Goal: Task Accomplishment & Management: Use online tool/utility

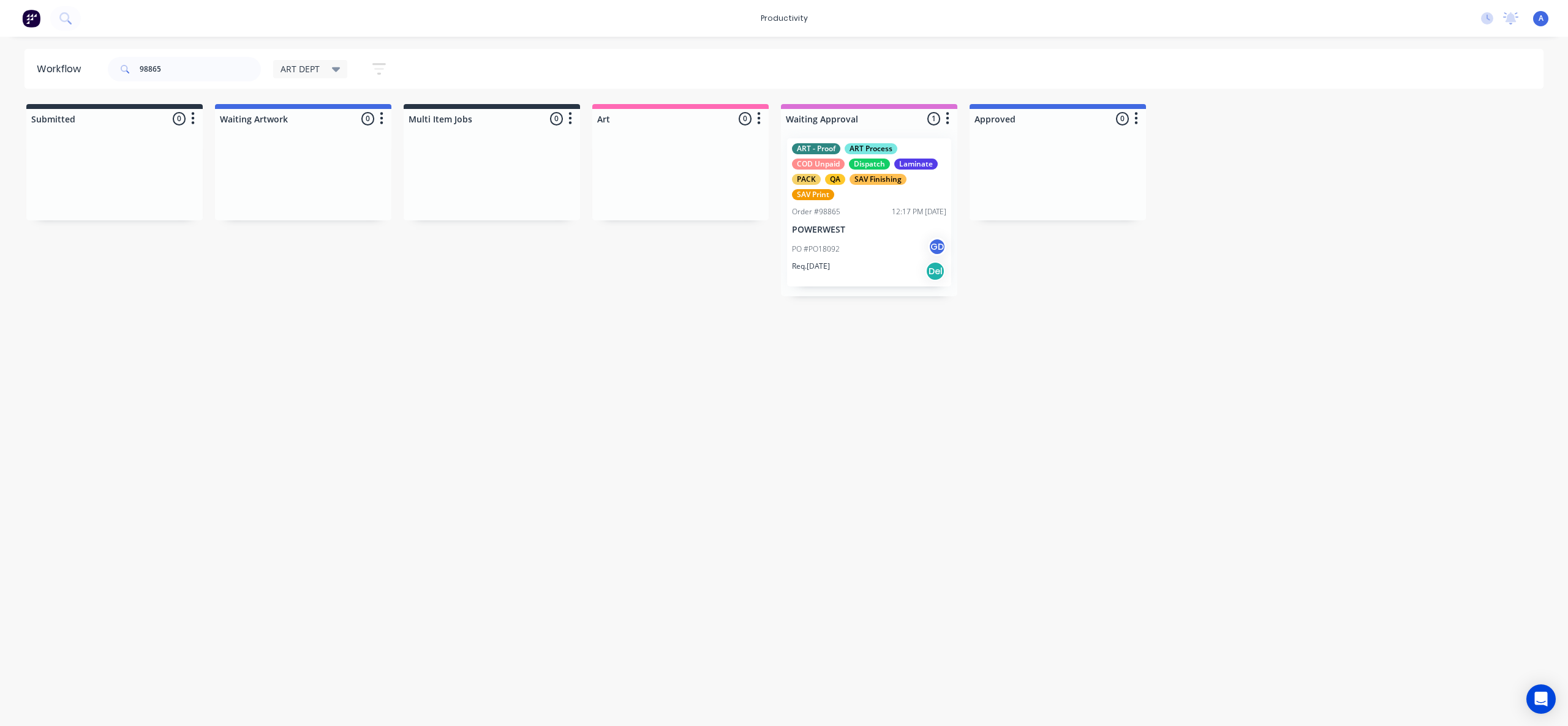
click at [880, 272] on div "Req. [DATE] Del" at bounding box center [869, 271] width 154 height 21
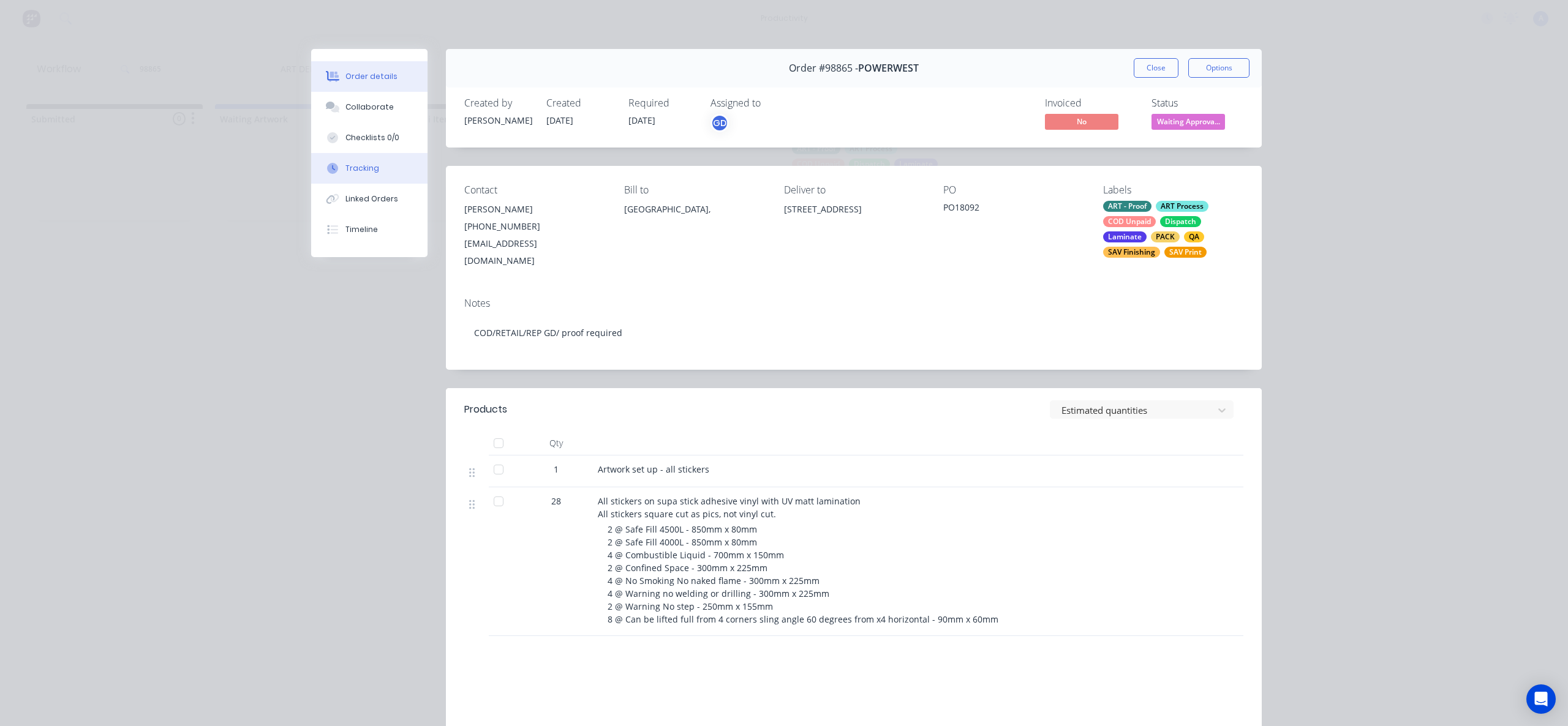
click at [400, 170] on button "Tracking" at bounding box center [370, 168] width 117 height 31
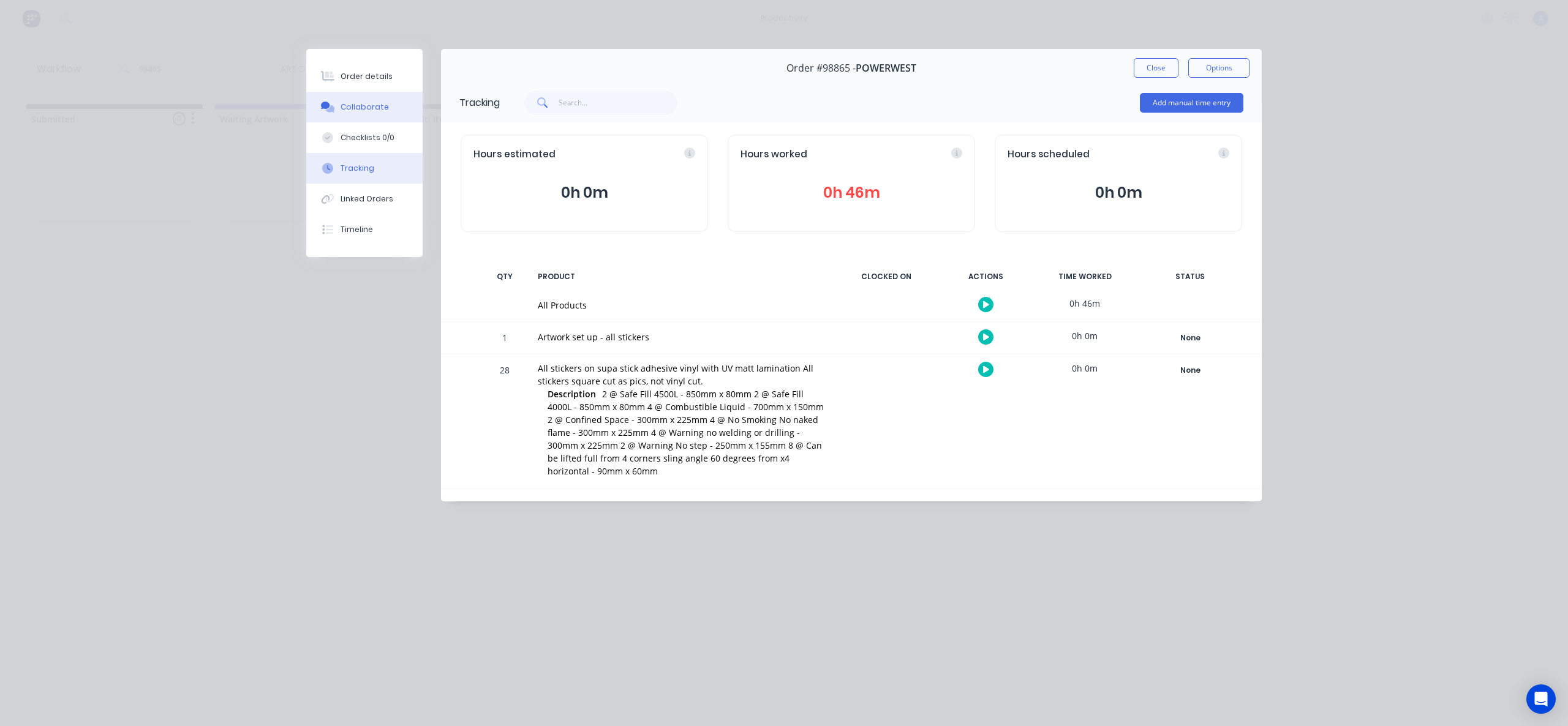
click at [394, 114] on button "Collaborate" at bounding box center [365, 107] width 117 height 31
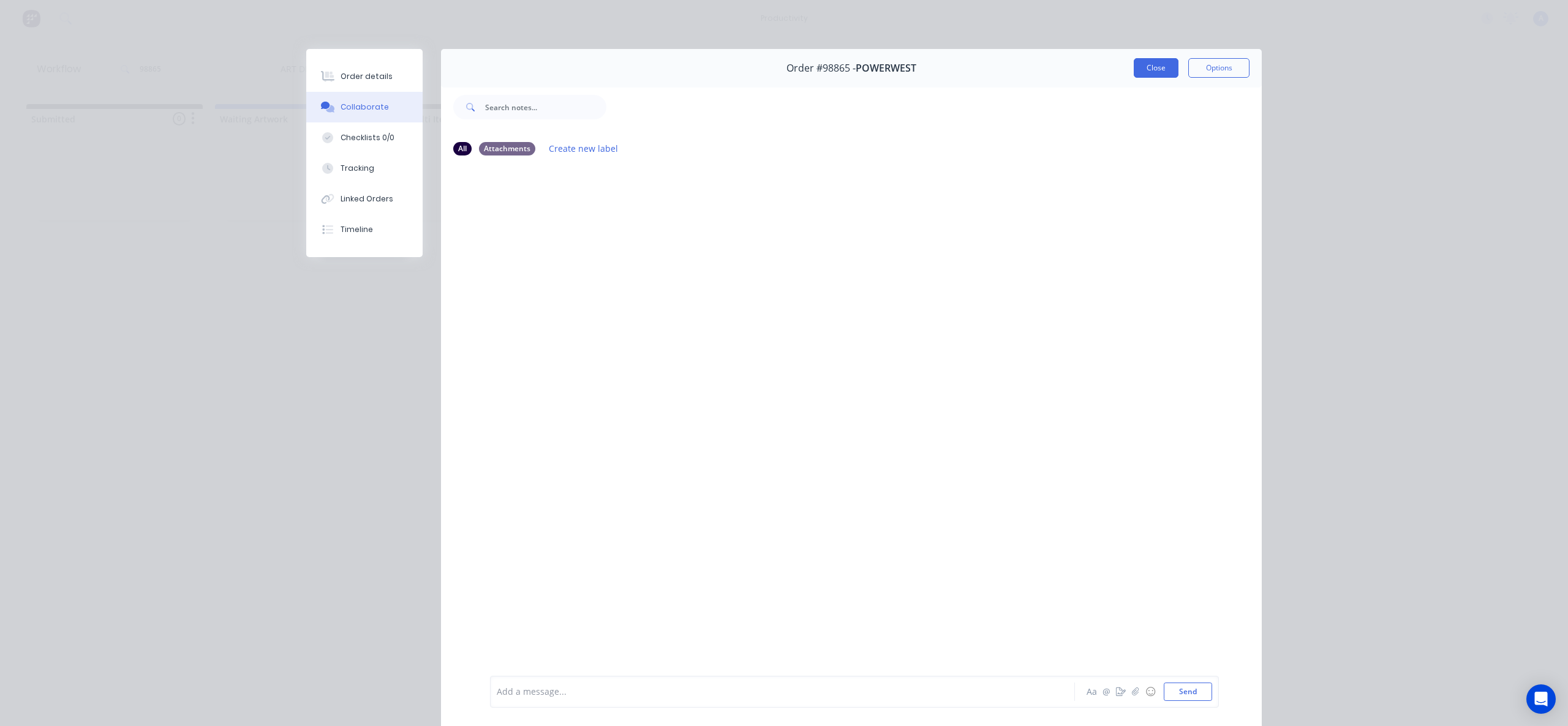
click at [1167, 69] on button "Close" at bounding box center [1156, 68] width 44 height 20
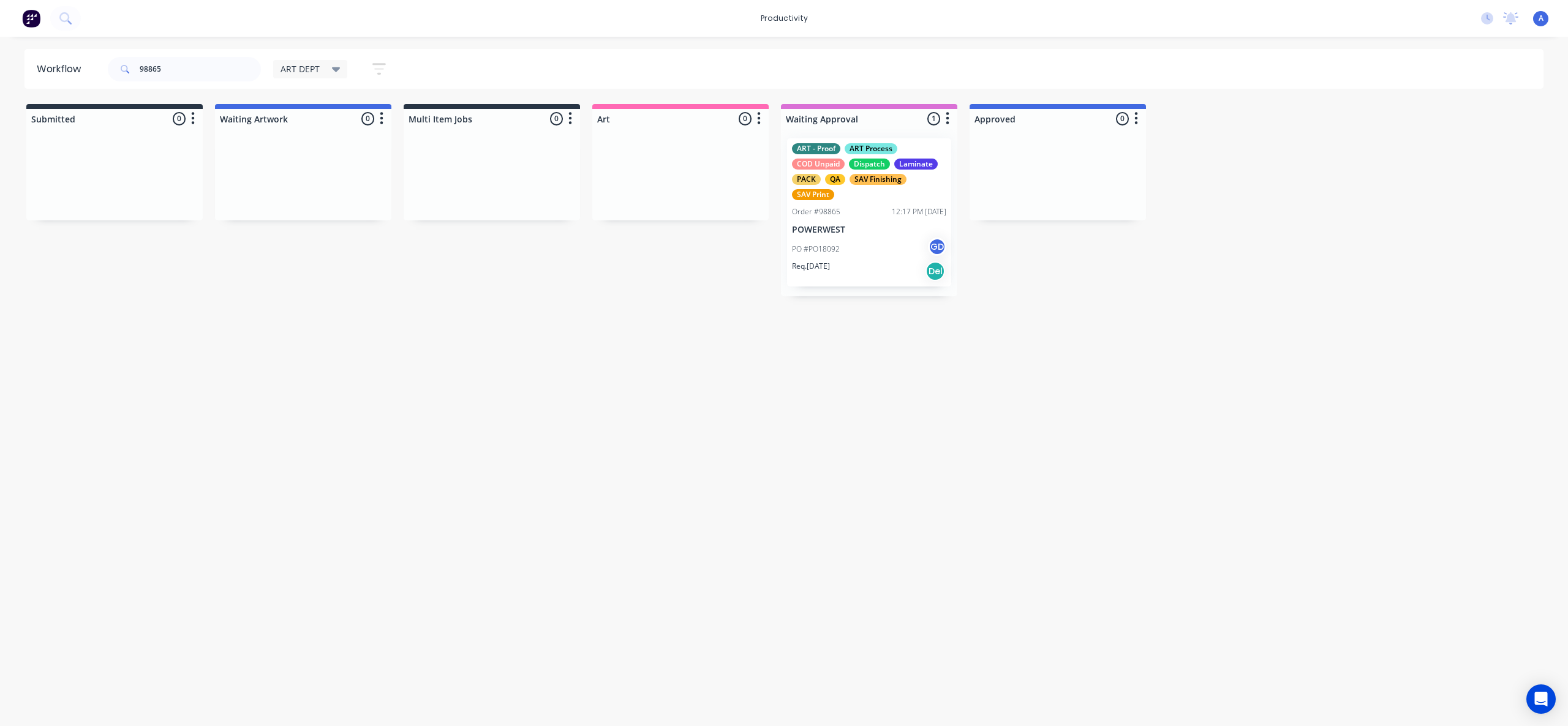
click at [813, 274] on div "Req. [DATE] Del" at bounding box center [869, 271] width 154 height 21
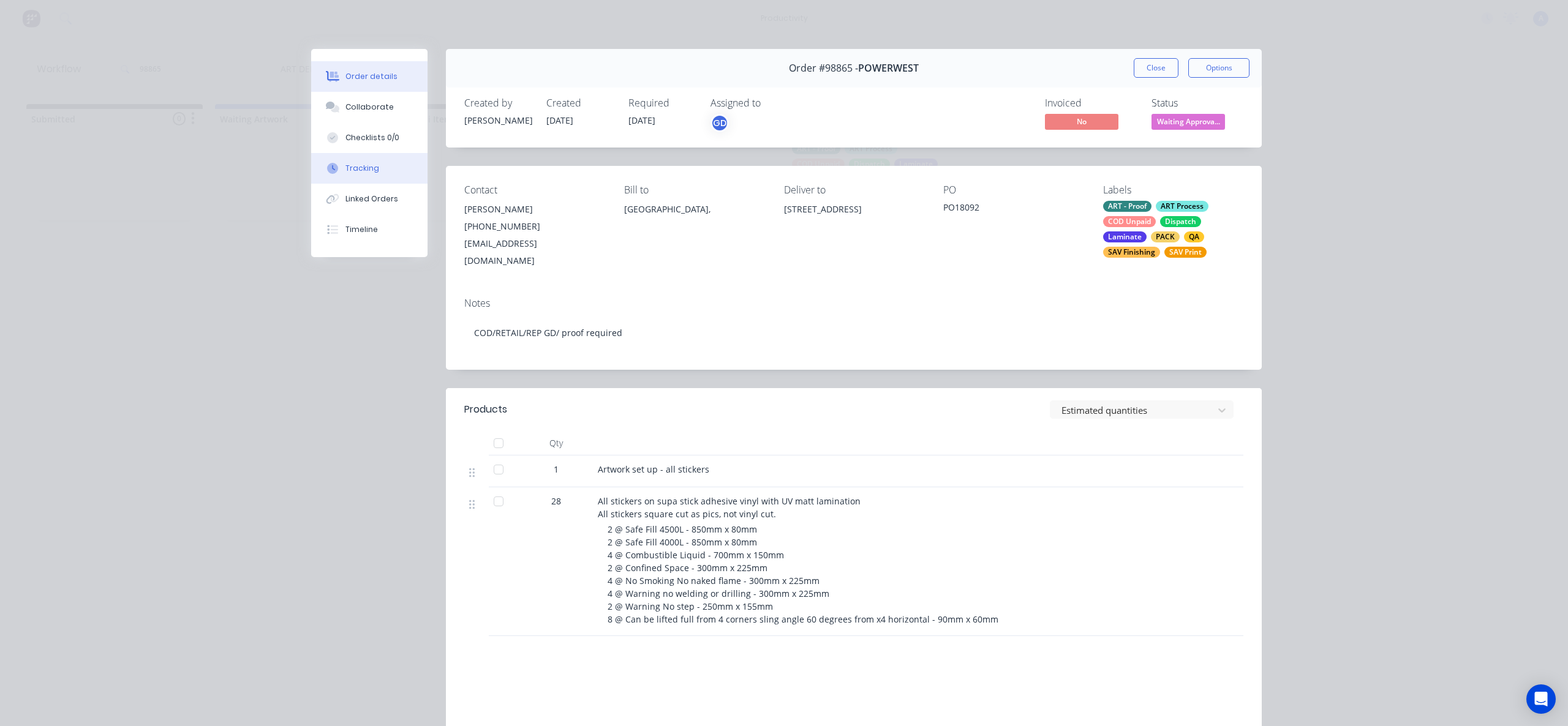
click at [378, 169] on button "Tracking" at bounding box center [370, 168] width 117 height 31
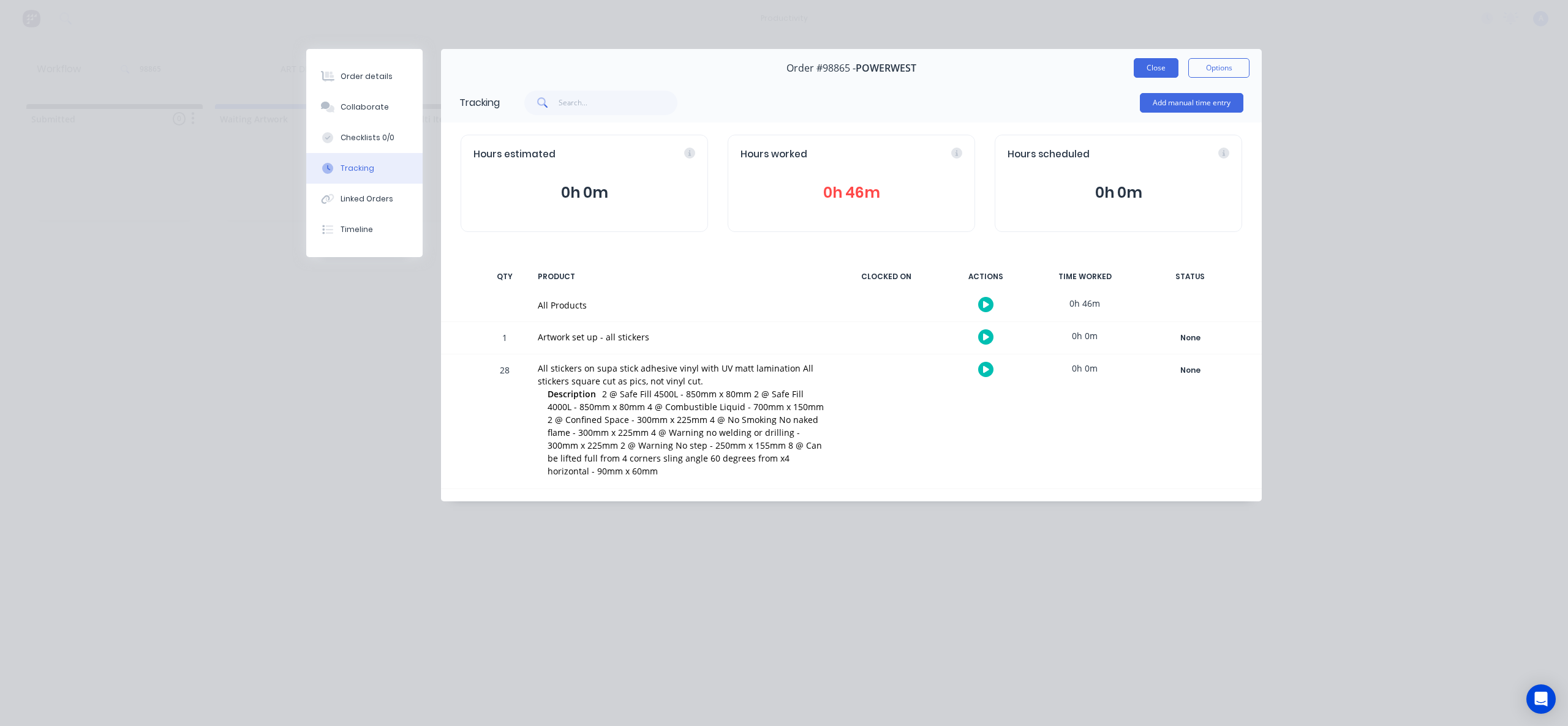
click at [1156, 73] on button "Close" at bounding box center [1156, 68] width 44 height 20
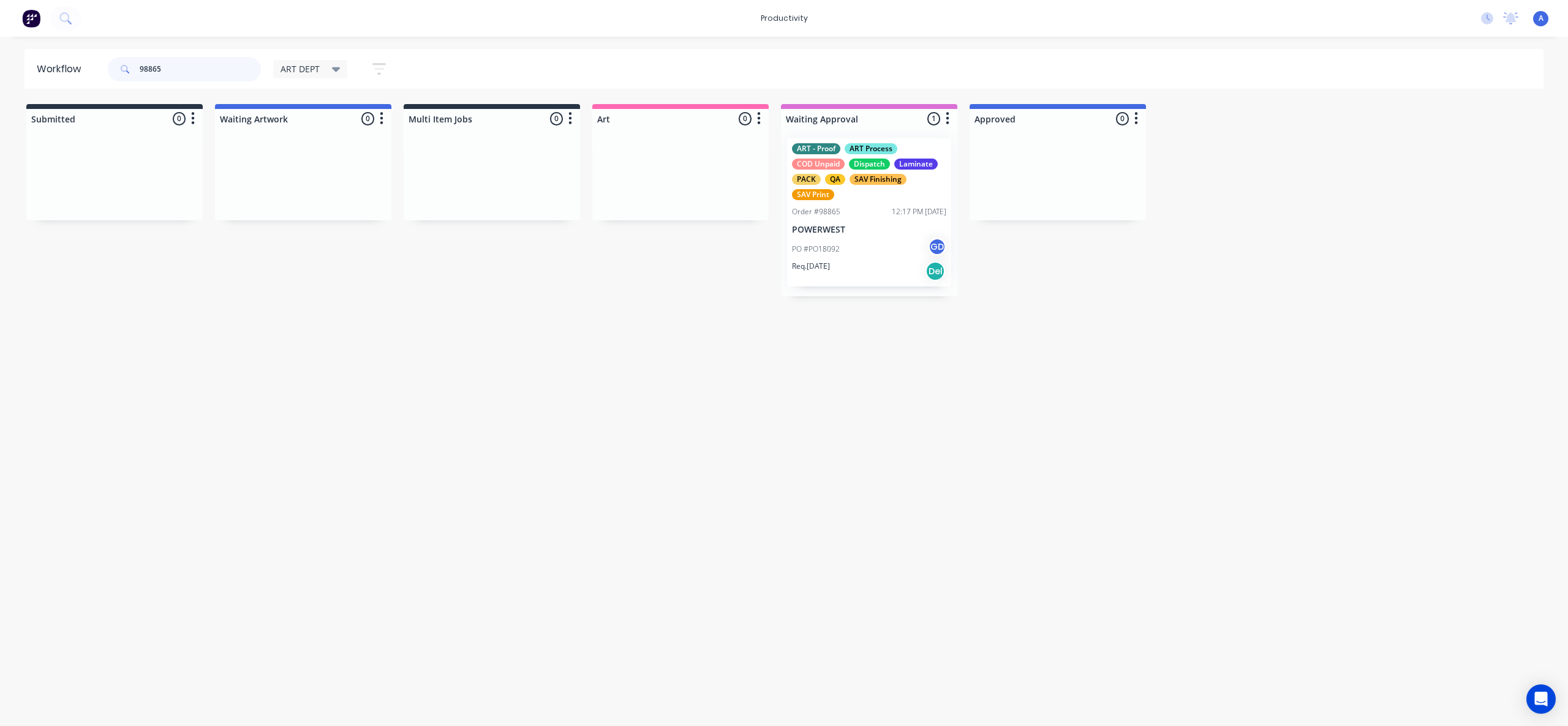
click at [188, 70] on input "98865" at bounding box center [200, 69] width 122 height 25
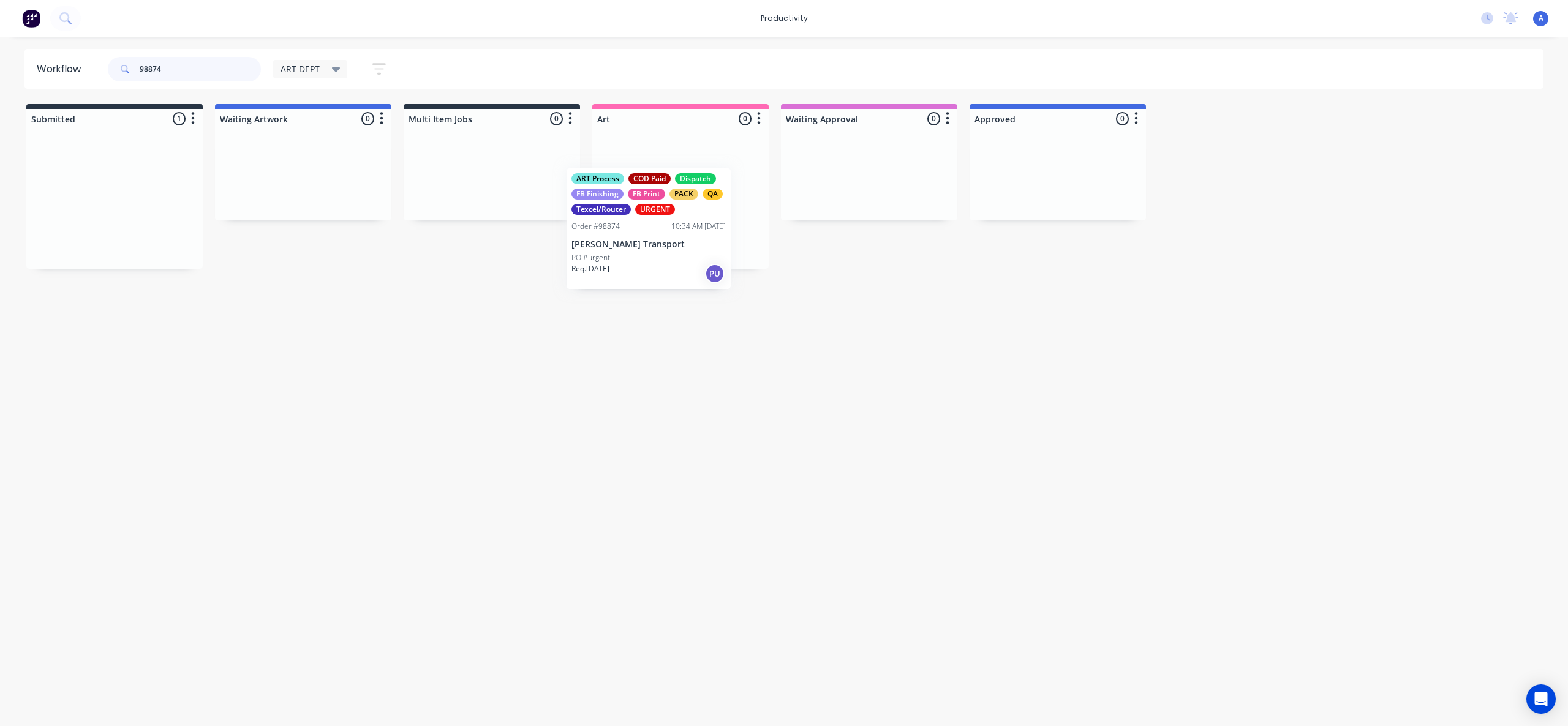
drag, startPoint x: 87, startPoint y: 226, endPoint x: 627, endPoint y: 254, distance: 540.7
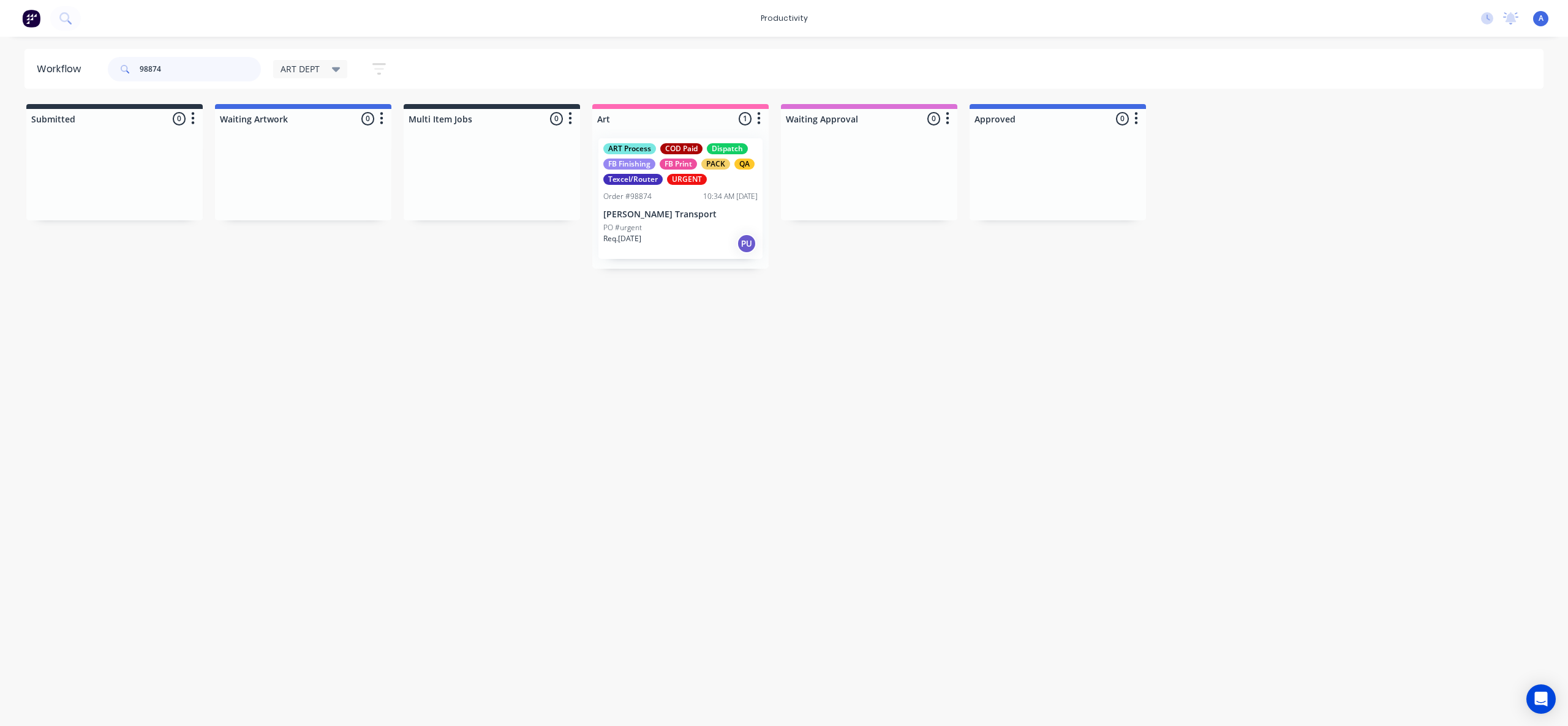
type input "98874"
click at [657, 217] on p "[PERSON_NAME] Transport" at bounding box center [681, 214] width 154 height 11
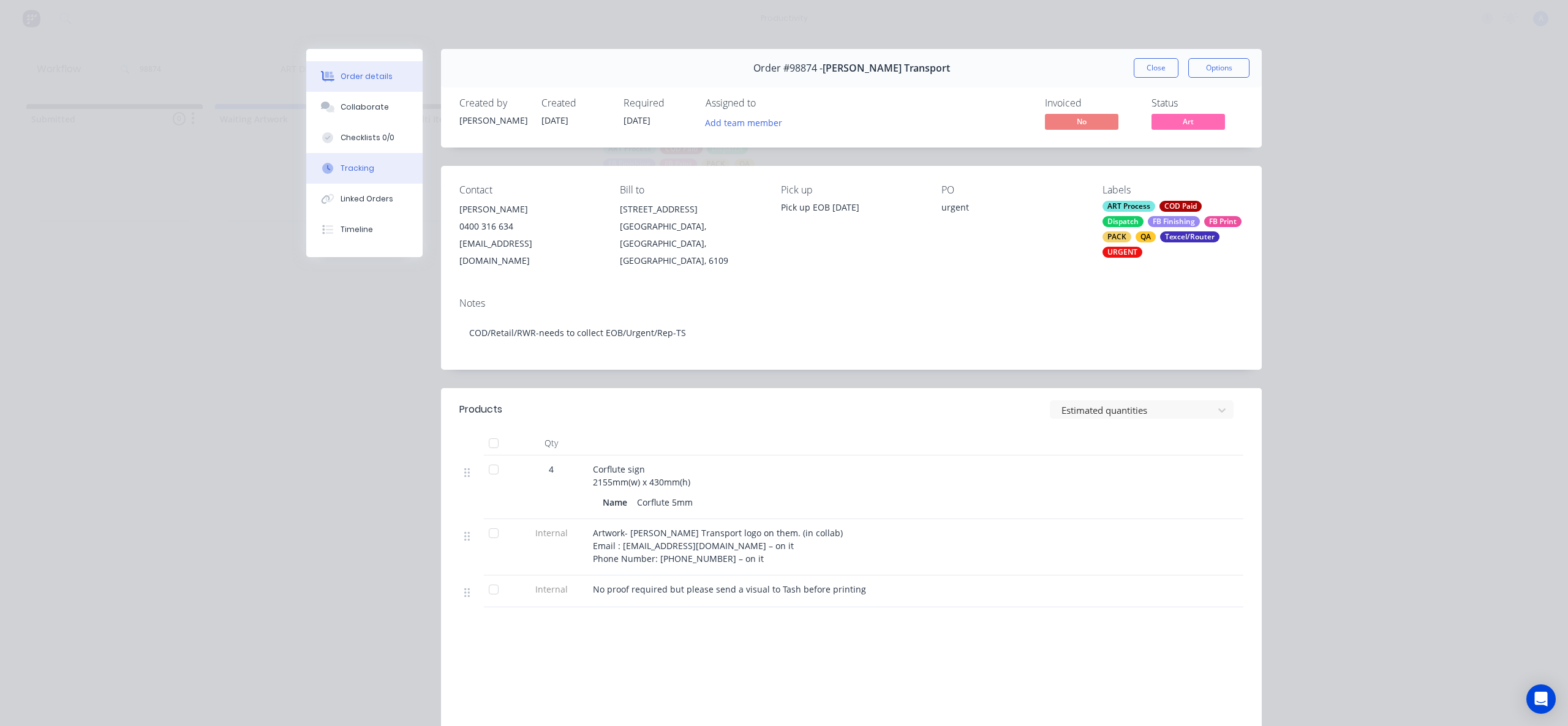
click at [384, 173] on button "Tracking" at bounding box center [365, 168] width 117 height 31
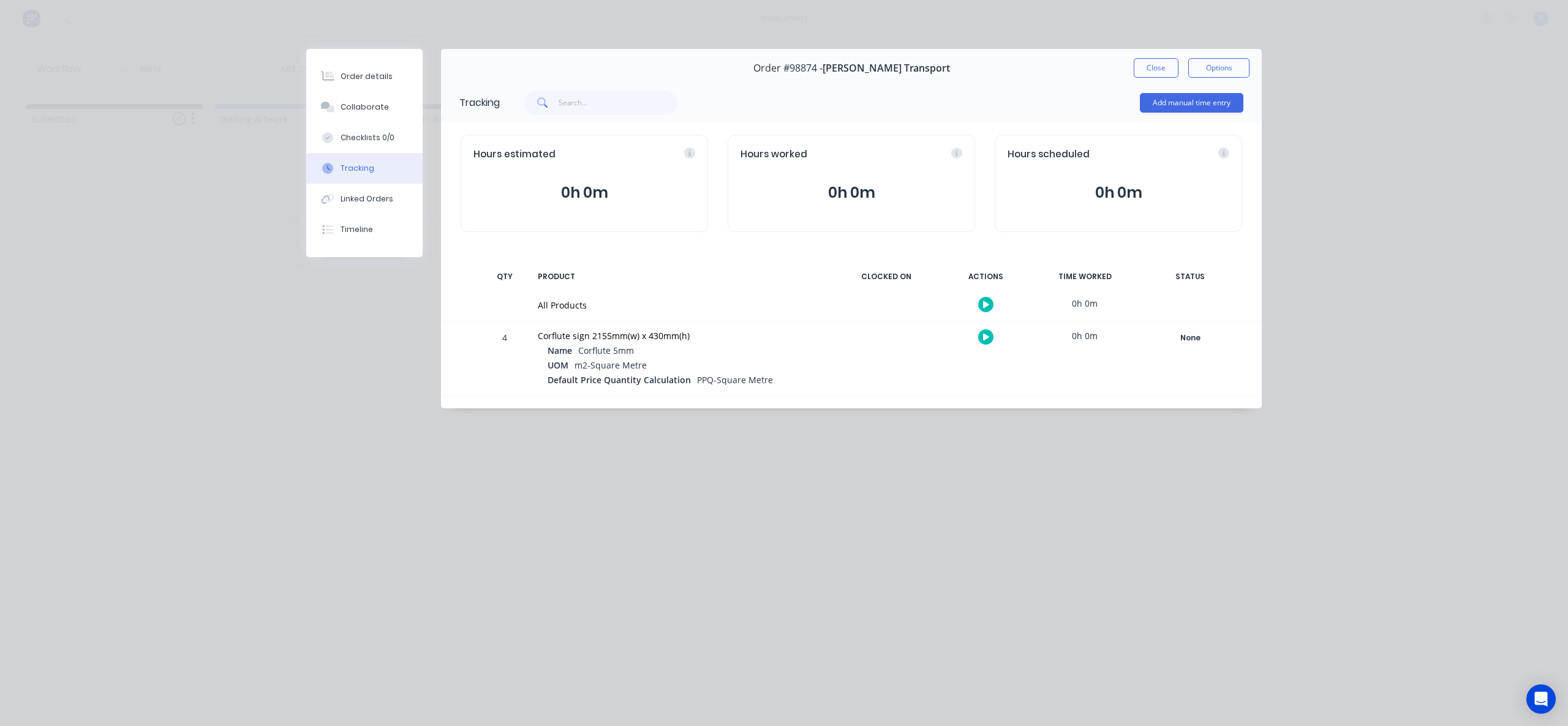
click at [991, 299] on button "button" at bounding box center [985, 304] width 15 height 15
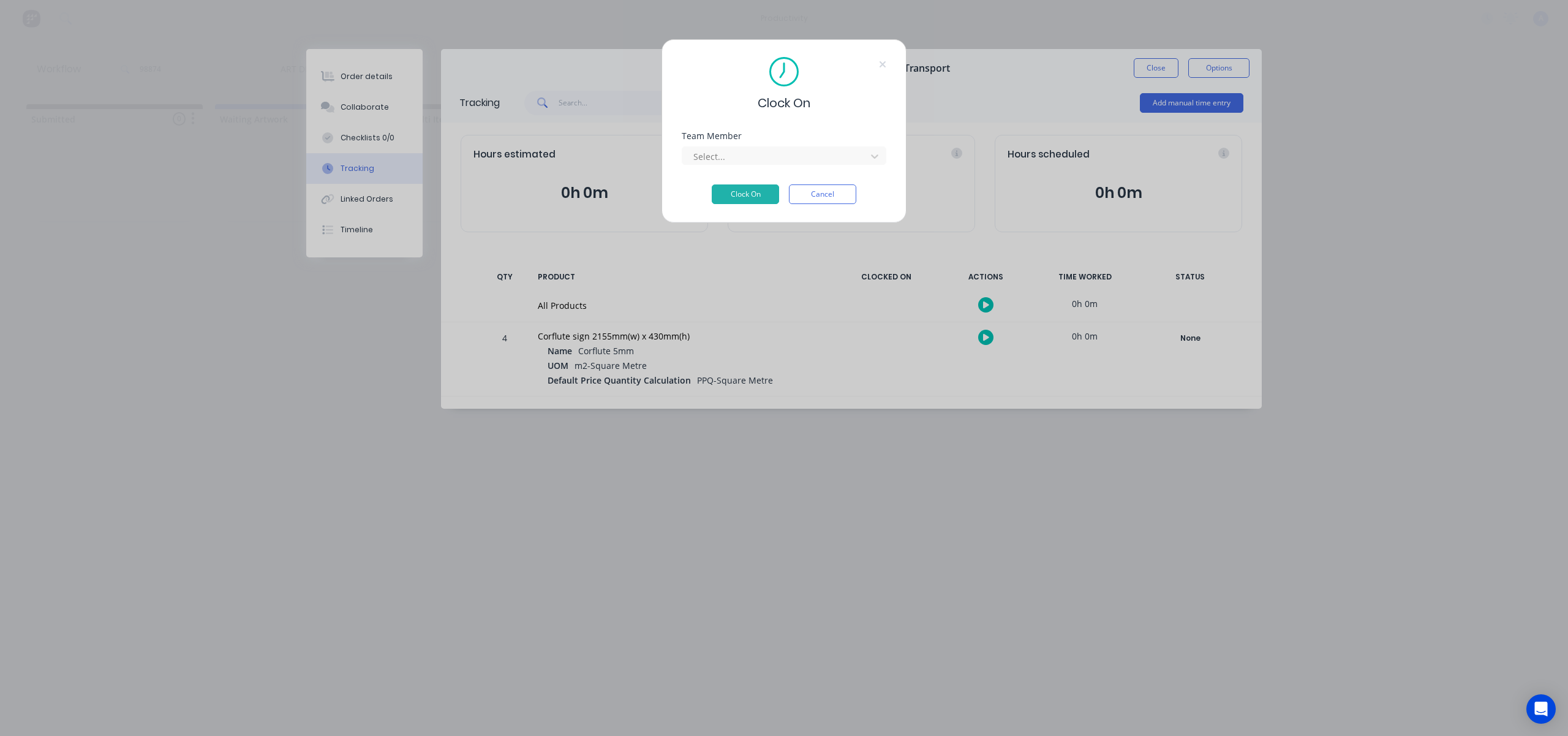
click at [789, 146] on div "Select..." at bounding box center [784, 154] width 205 height 22
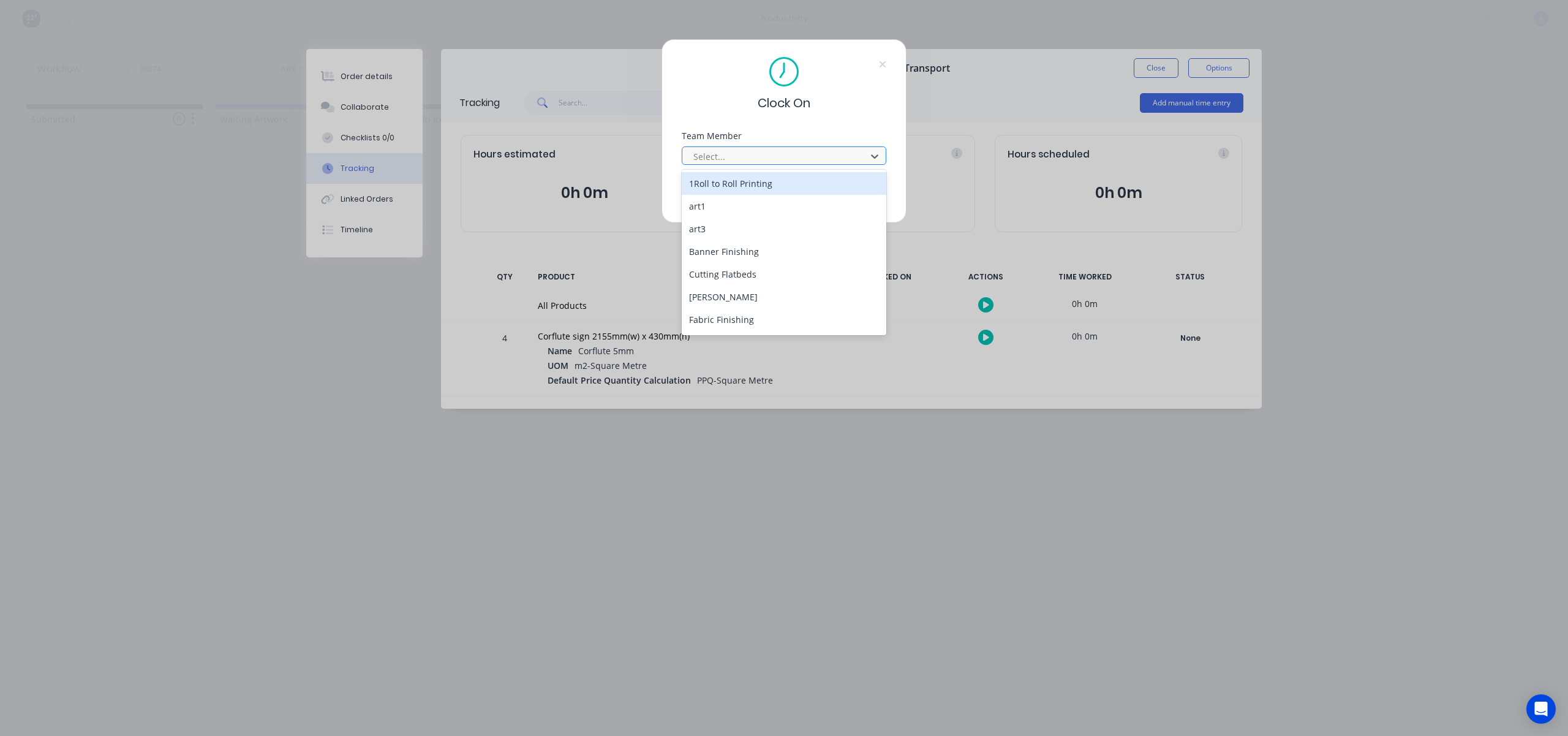
click at [786, 149] on div at bounding box center [777, 156] width 168 height 15
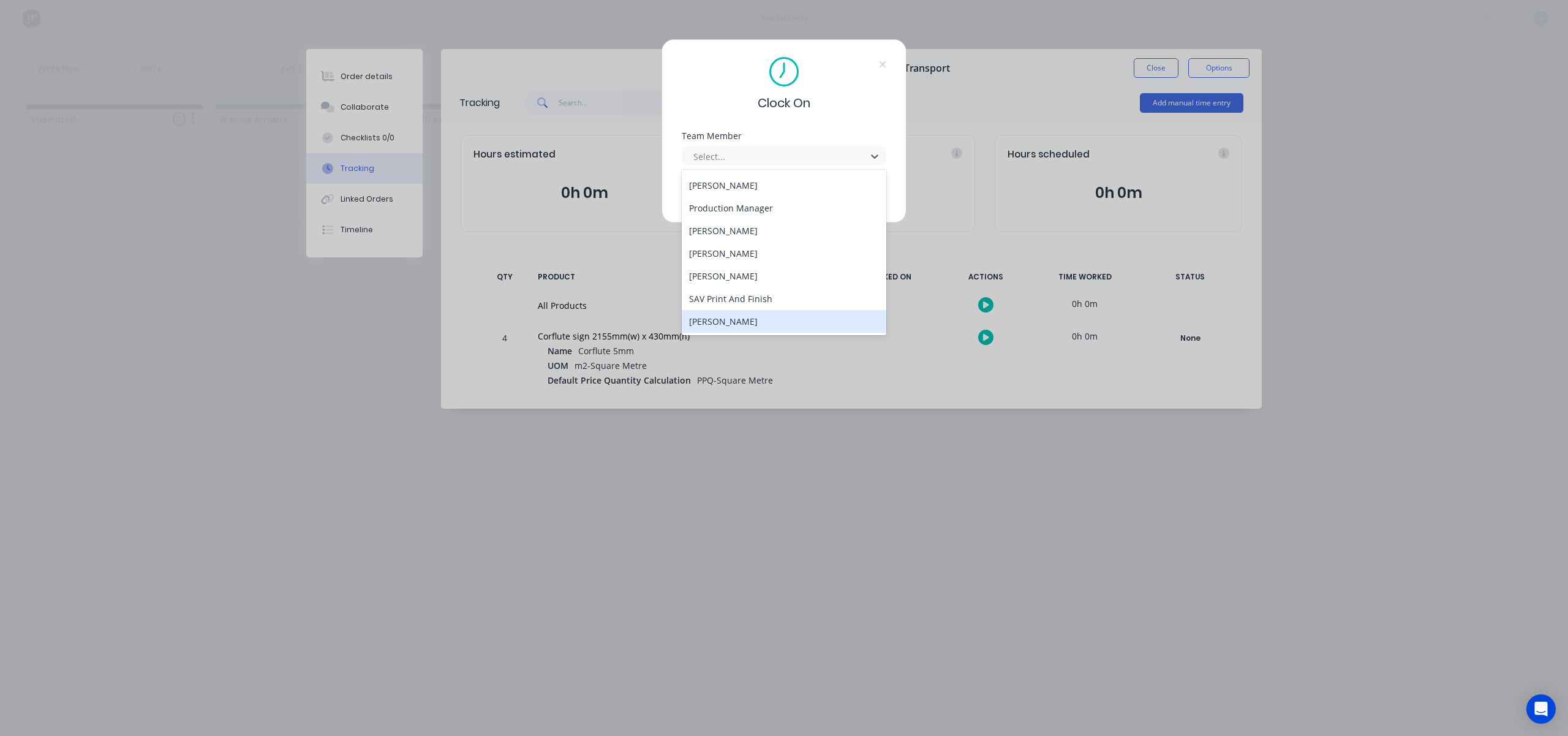
click at [752, 322] on div "[PERSON_NAME]" at bounding box center [784, 321] width 205 height 23
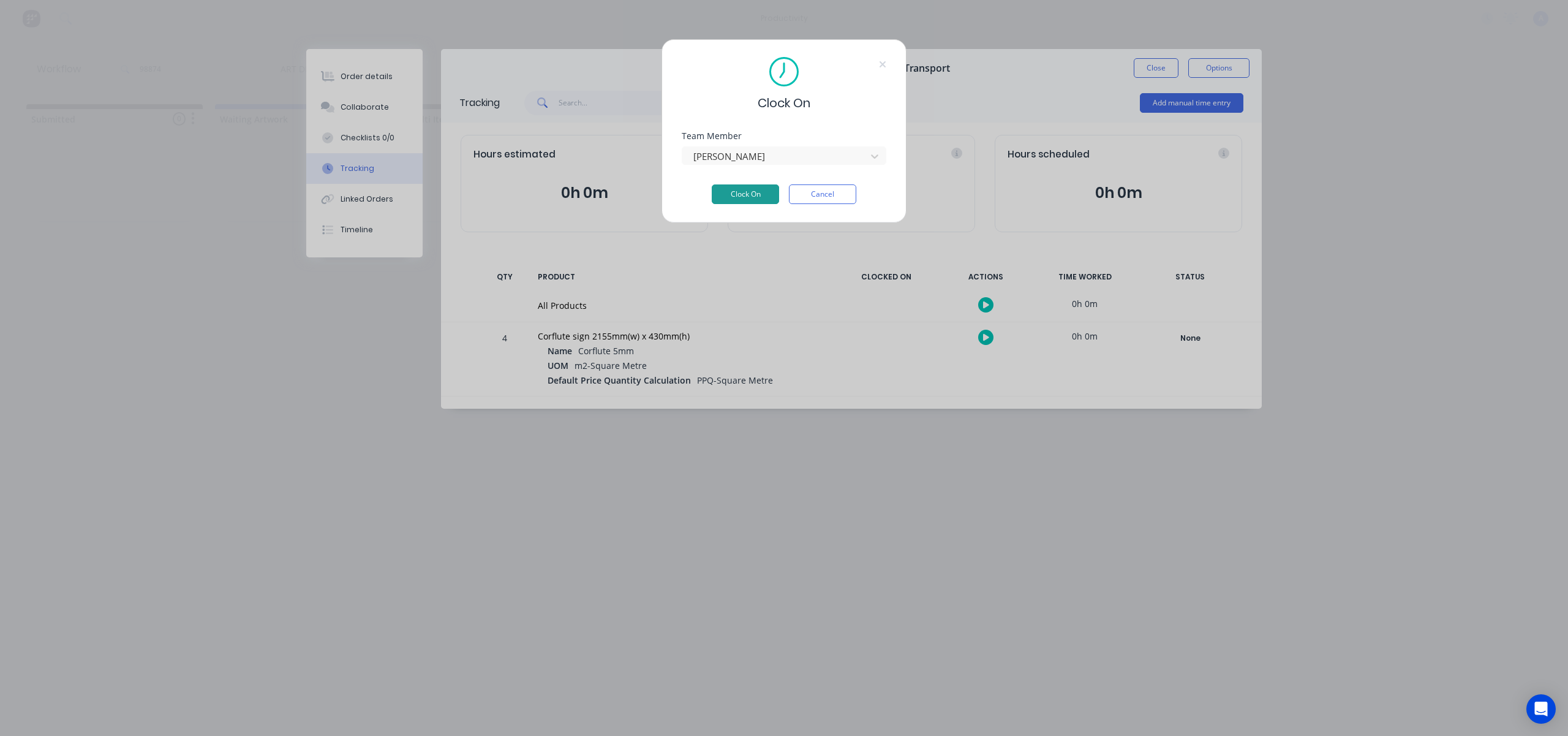
click at [736, 191] on button "Clock On" at bounding box center [745, 195] width 67 height 20
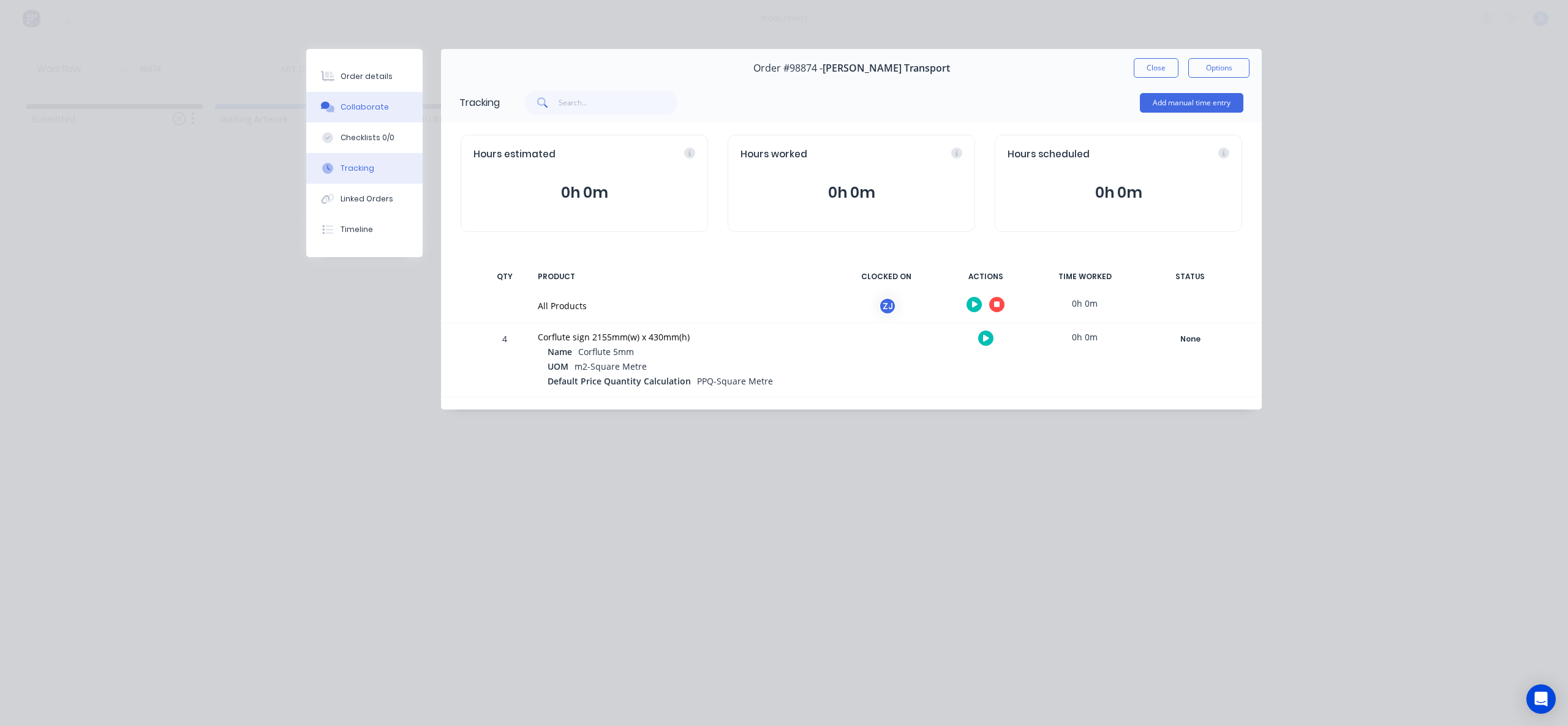
click at [373, 103] on div "Collaborate" at bounding box center [365, 107] width 48 height 11
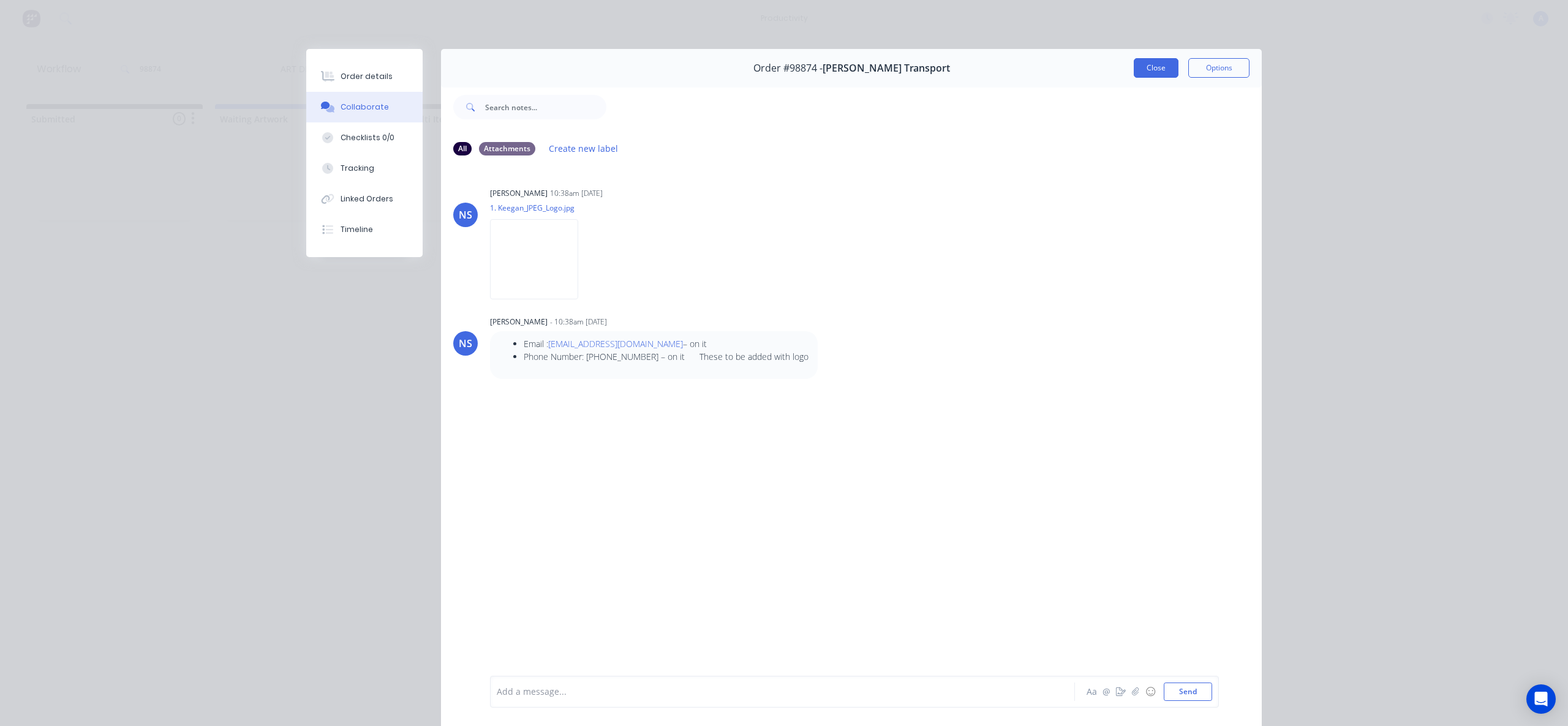
click at [1152, 70] on button "Close" at bounding box center [1156, 68] width 44 height 20
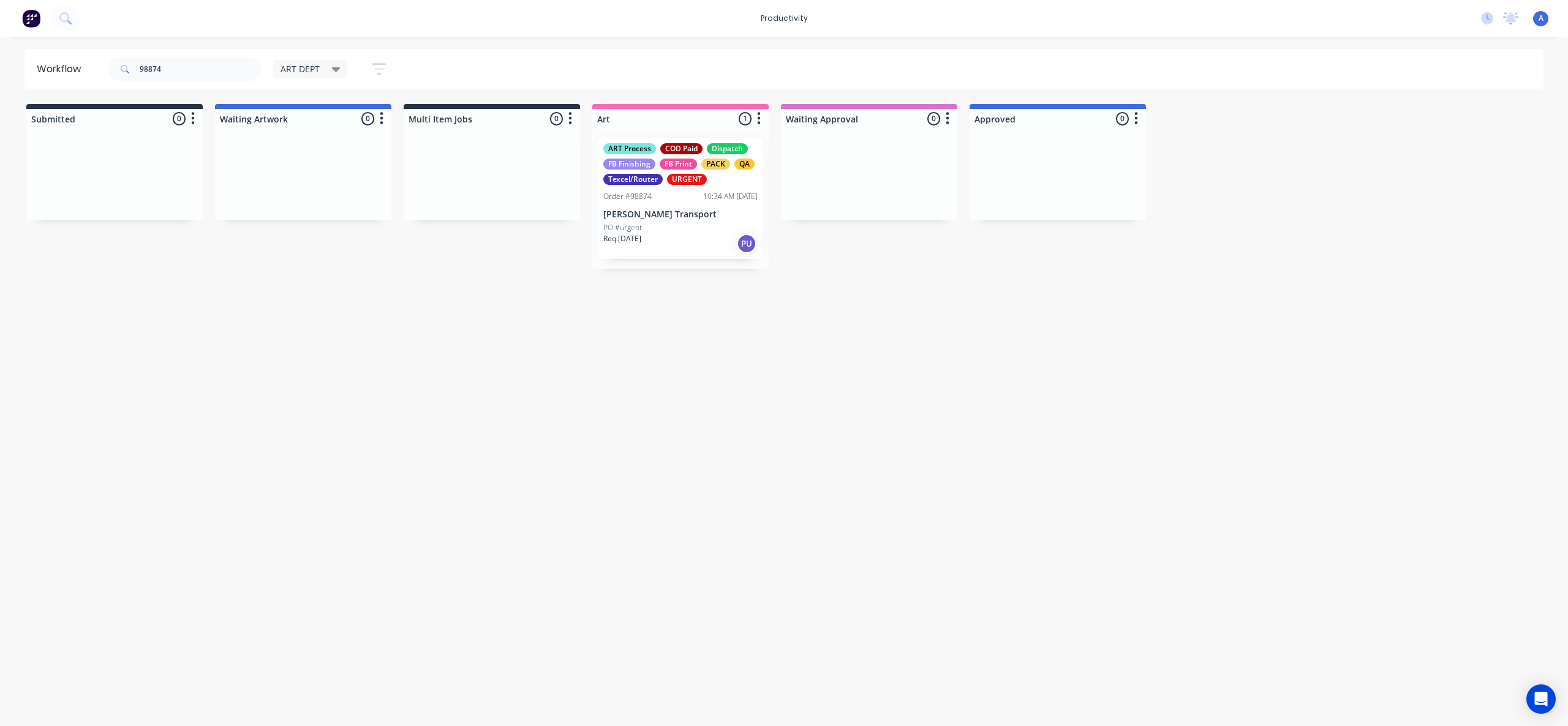
click at [977, 377] on div "Workflow 98874 ART DEPT Save new view None edit ART DEPT (Default) edit Banner …" at bounding box center [784, 375] width 1568 height 653
click at [623, 224] on p "PO #urgent" at bounding box center [622, 227] width 39 height 11
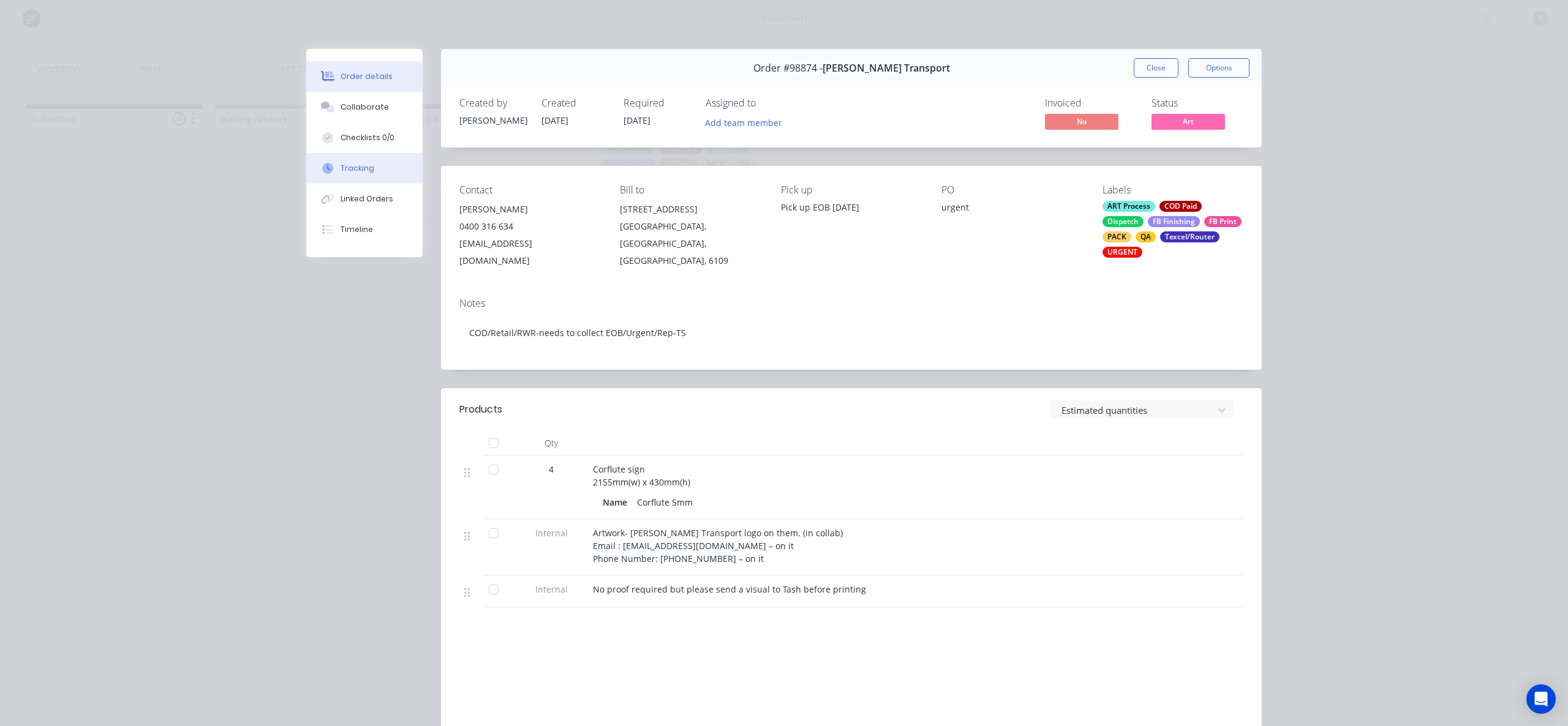
click at [341, 158] on button "Tracking" at bounding box center [365, 168] width 117 height 31
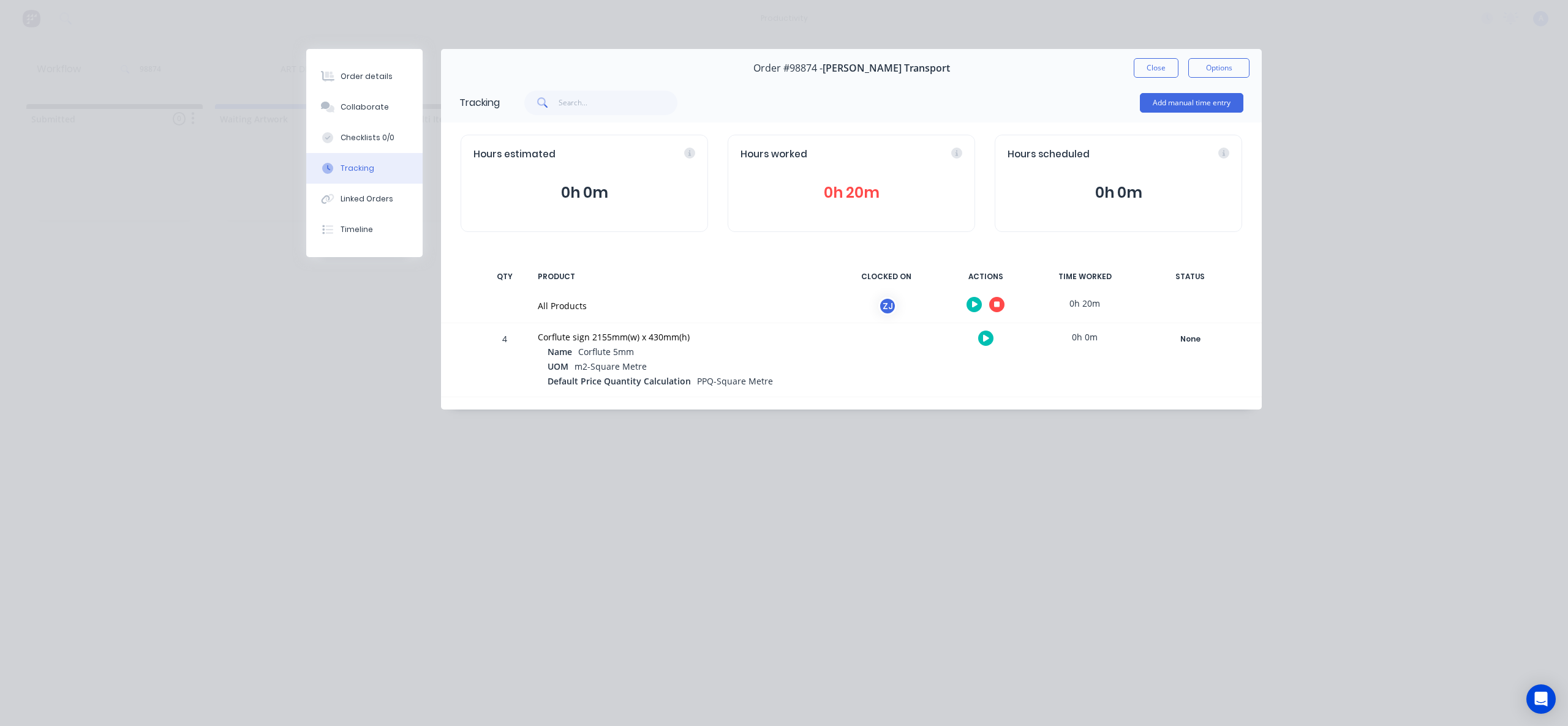
click at [1002, 308] on button "button" at bounding box center [996, 304] width 15 height 15
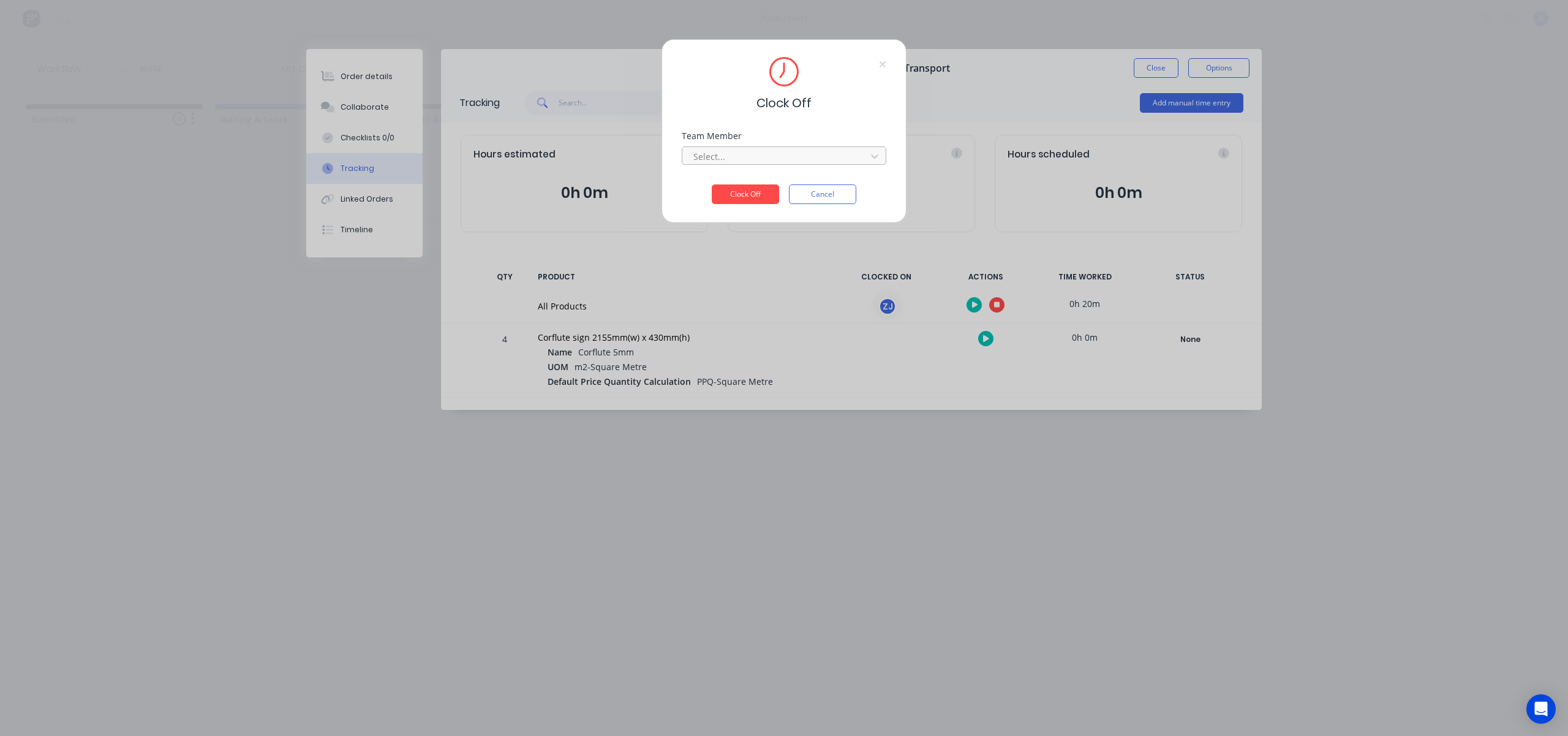
click at [800, 149] on div at bounding box center [777, 156] width 168 height 15
click at [734, 183] on div "[PERSON_NAME]" at bounding box center [784, 183] width 205 height 23
click at [736, 186] on button "Clock Off" at bounding box center [745, 195] width 67 height 20
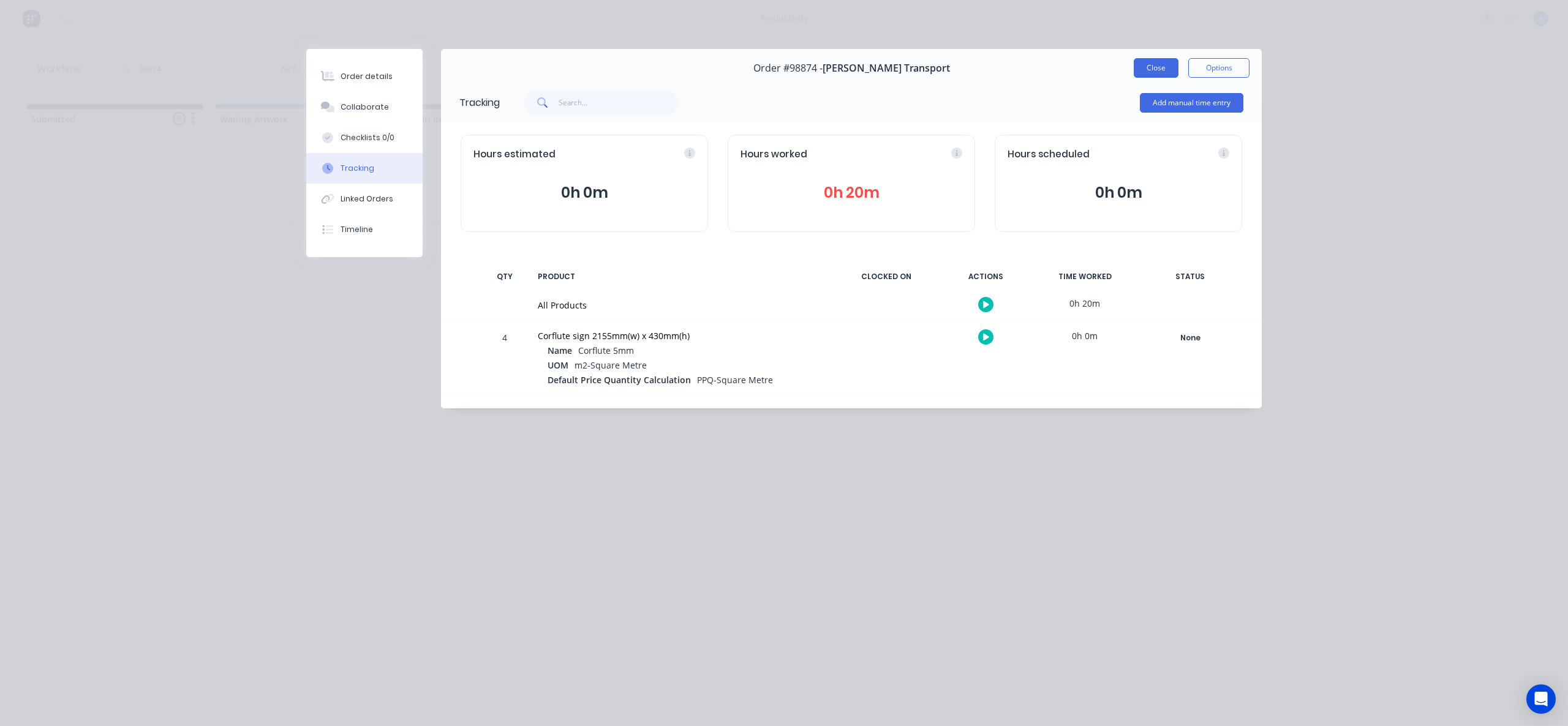
click at [1148, 73] on button "Close" at bounding box center [1156, 68] width 44 height 20
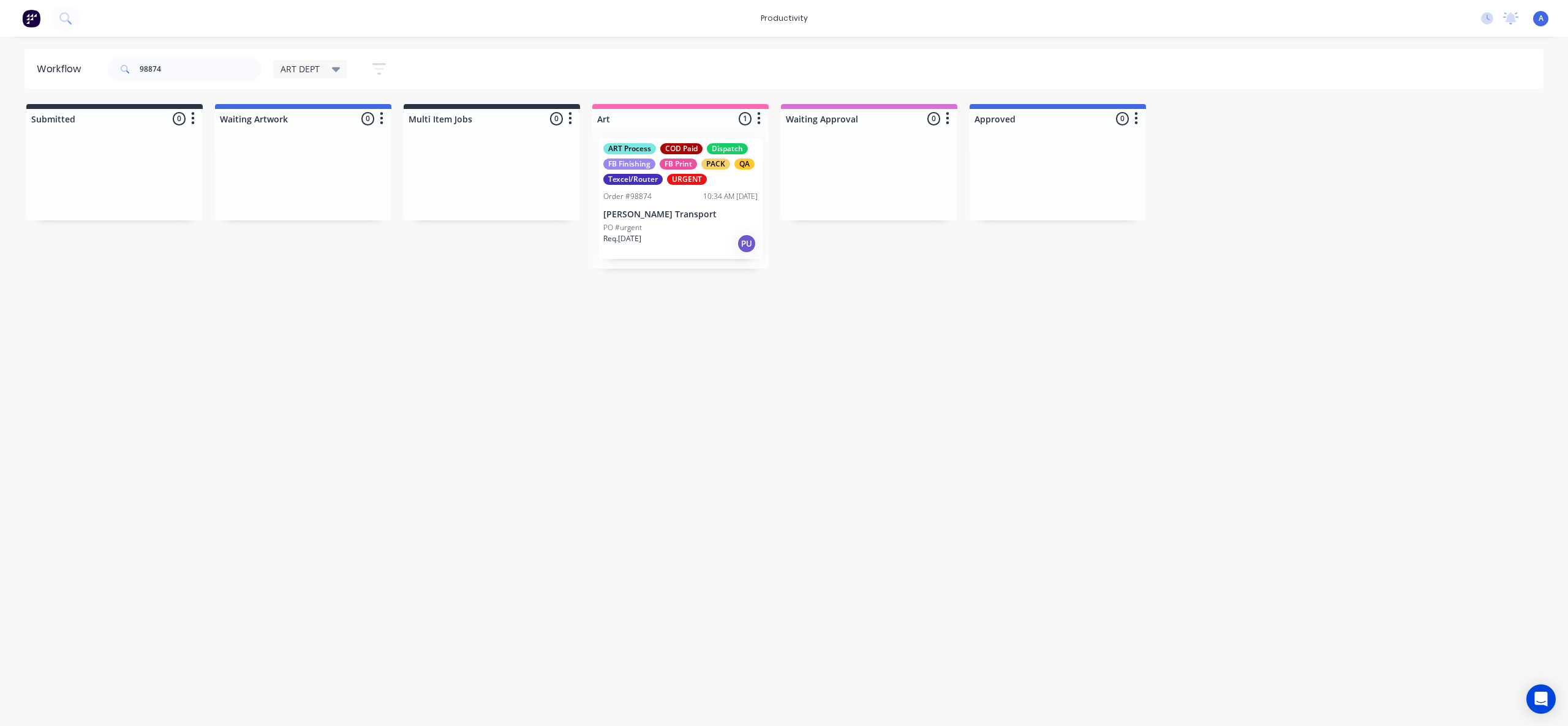
drag, startPoint x: 662, startPoint y: 264, endPoint x: 973, endPoint y: 235, distance: 312.3
click at [731, 369] on div "Workflow 98874 ART DEPT Save new view None edit ART DEPT (Default) edit Banner …" at bounding box center [784, 375] width 1568 height 653
click at [667, 228] on div "PO #urgent" at bounding box center [681, 227] width 154 height 11
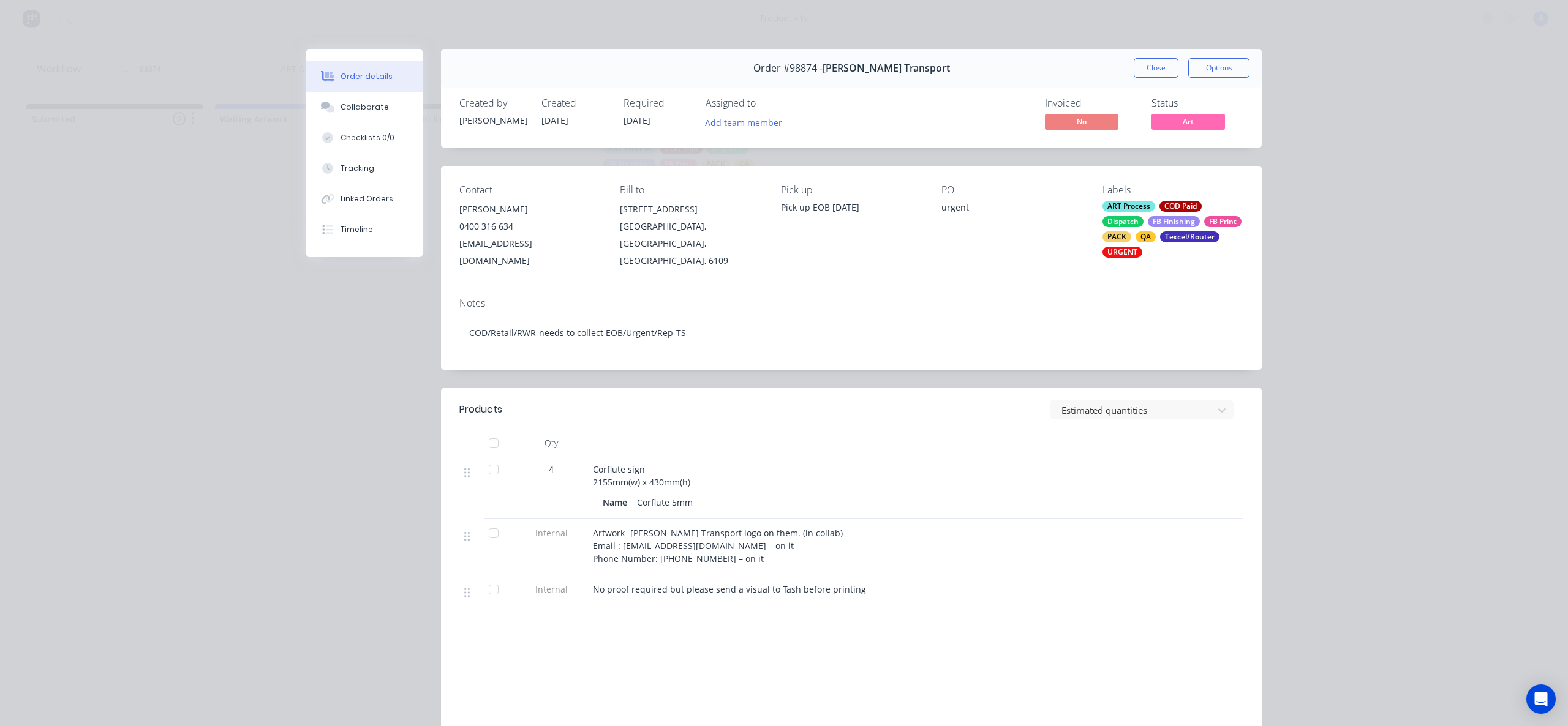
click at [335, 117] on button "Collaborate" at bounding box center [365, 107] width 117 height 31
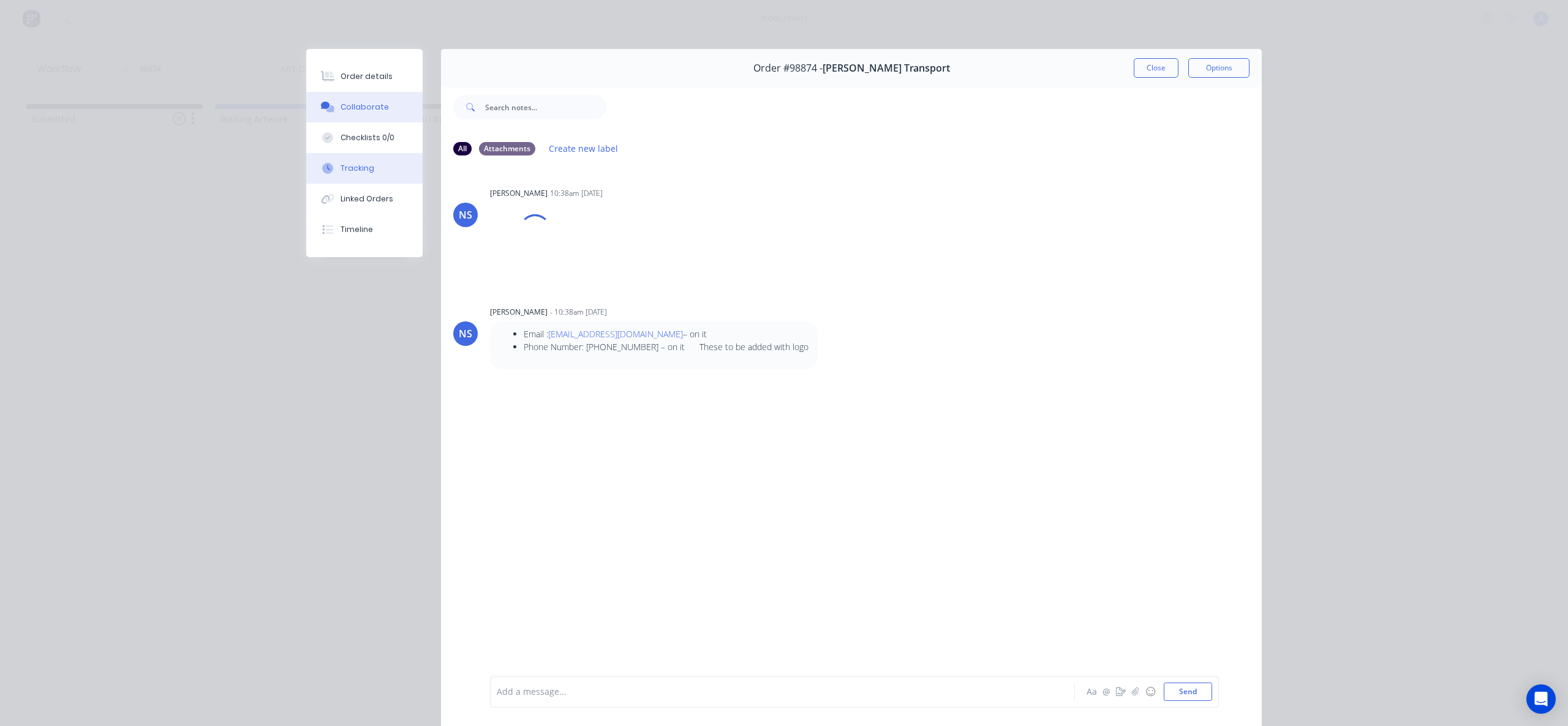
click at [343, 166] on div "Tracking" at bounding box center [358, 168] width 34 height 11
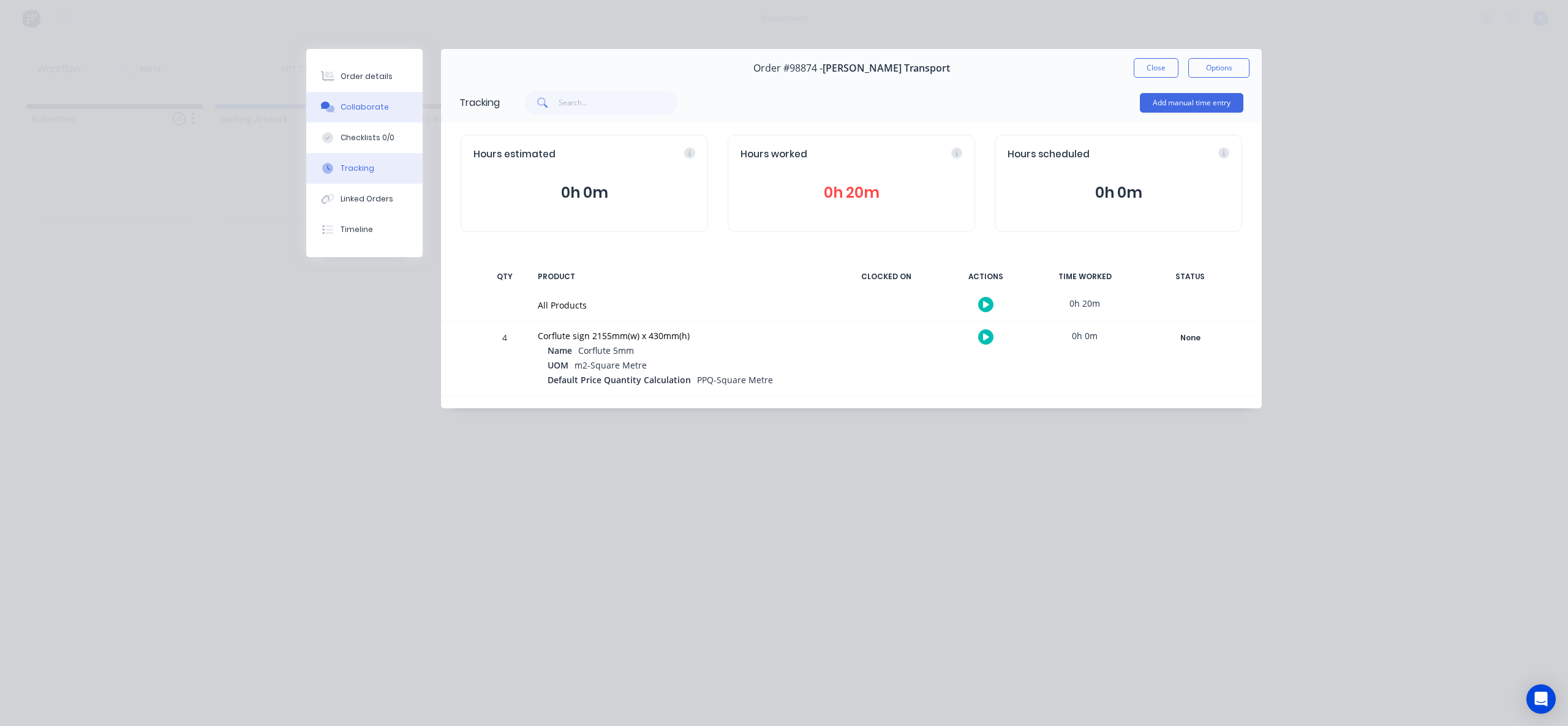
click at [364, 102] on div "Collaborate" at bounding box center [365, 107] width 48 height 11
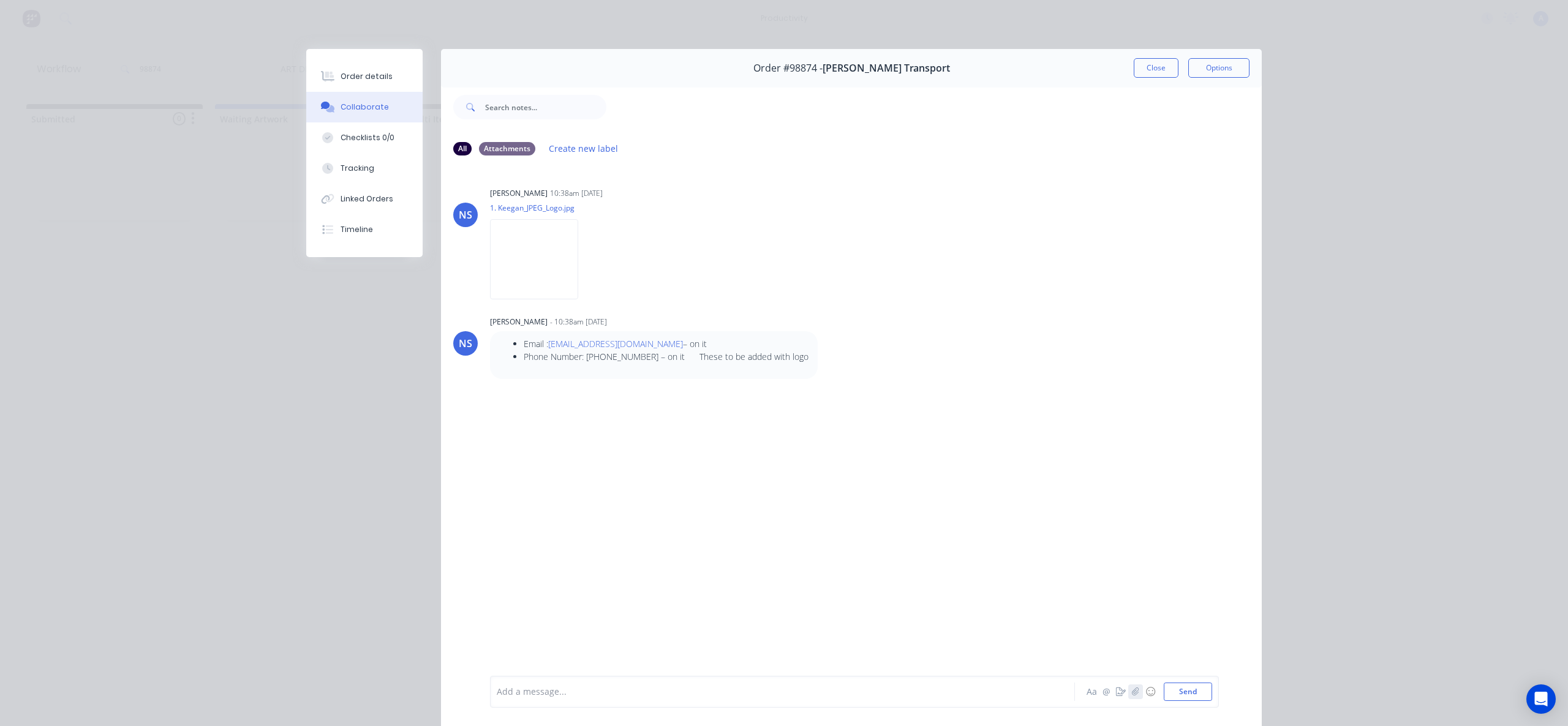
click at [1135, 694] on button "button" at bounding box center [1135, 691] width 15 height 15
click at [754, 482] on div "NS [PERSON_NAME] 10:38am [DATE] 1. Keegan_JPEG_Logo.jpg Labels Download NS [PER…" at bounding box center [851, 420] width 821 height 509
click at [1128, 692] on button "button" at bounding box center [1135, 691] width 15 height 15
click at [1186, 697] on button "Send" at bounding box center [1188, 691] width 48 height 19
click at [376, 169] on button "Tracking" at bounding box center [365, 168] width 117 height 31
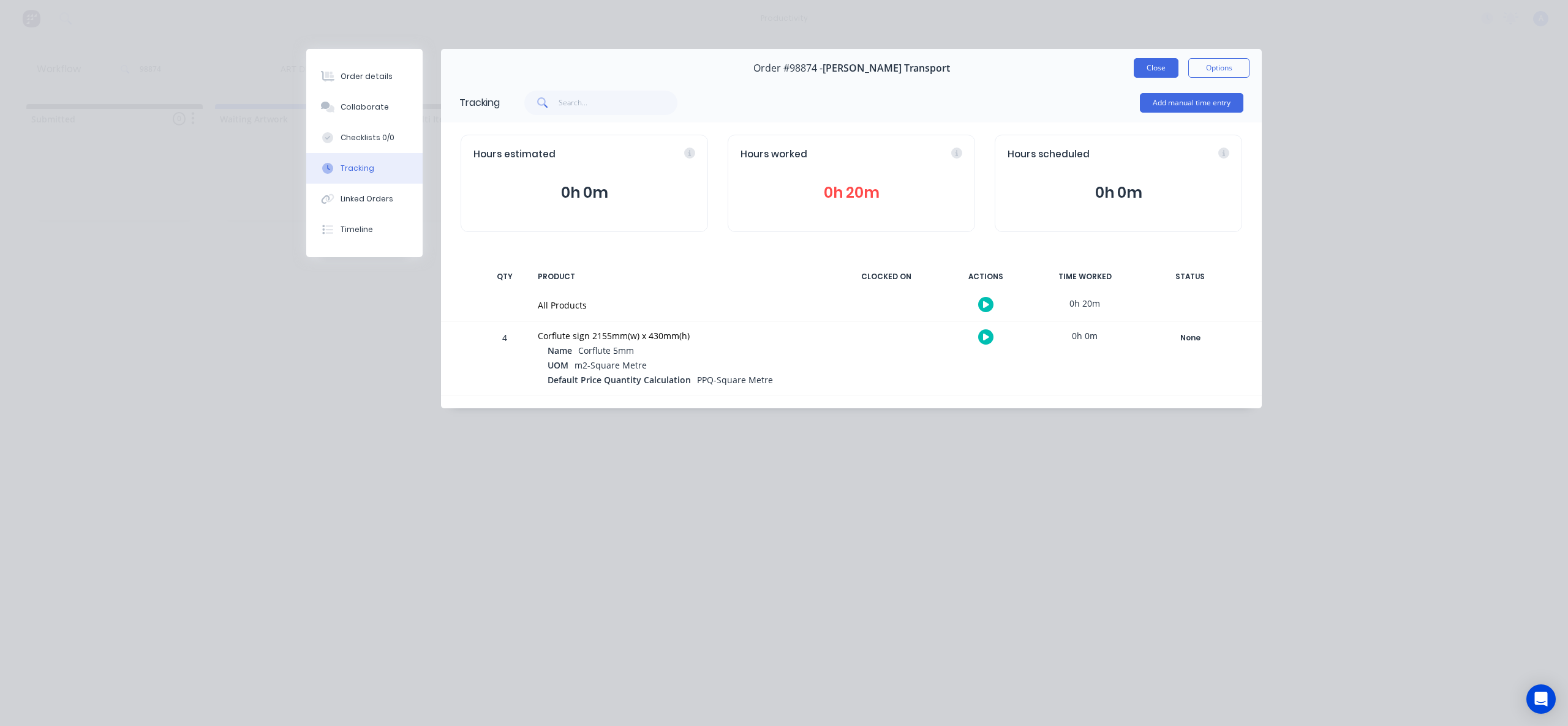
click at [1149, 70] on button "Close" at bounding box center [1156, 68] width 44 height 20
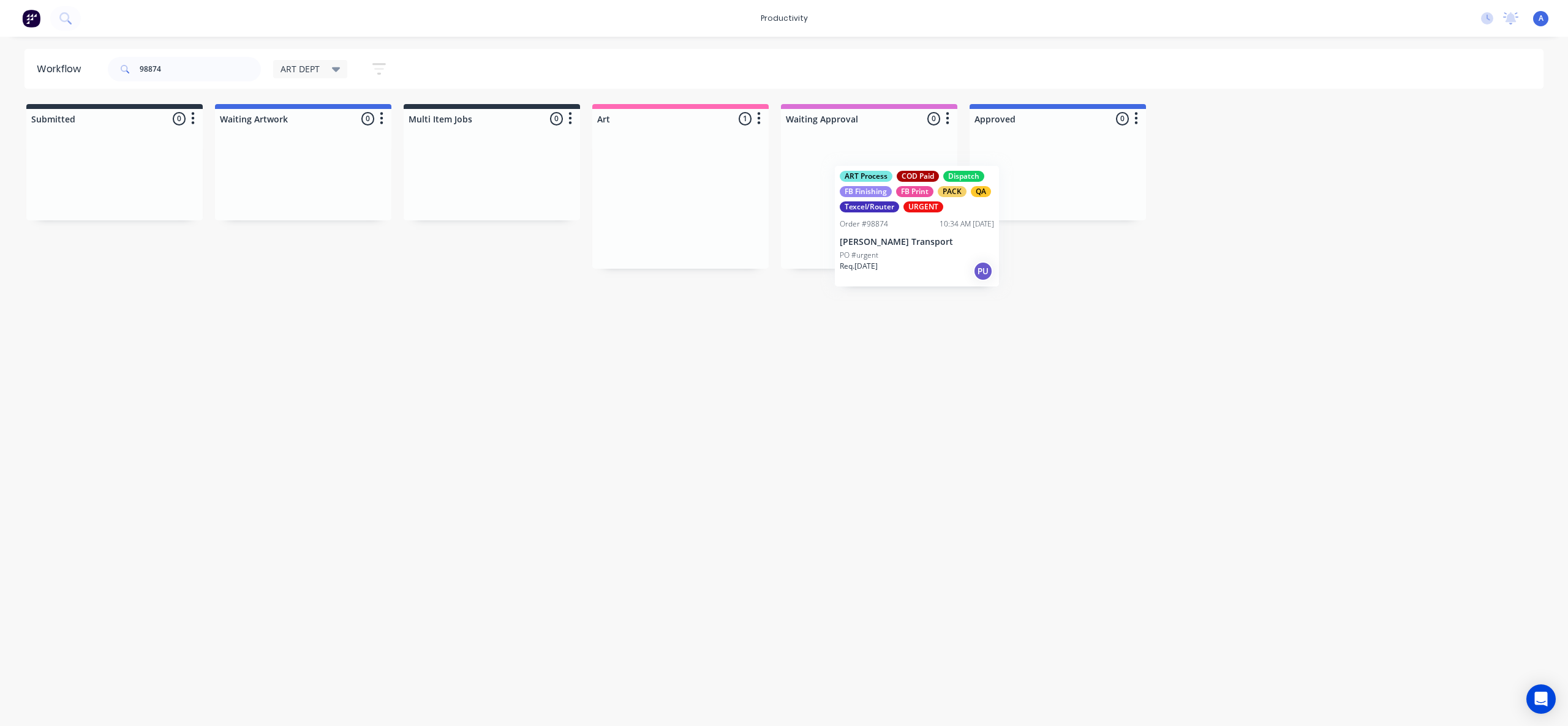
drag, startPoint x: 883, startPoint y: 243, endPoint x: 1045, endPoint y: 235, distance: 162.2
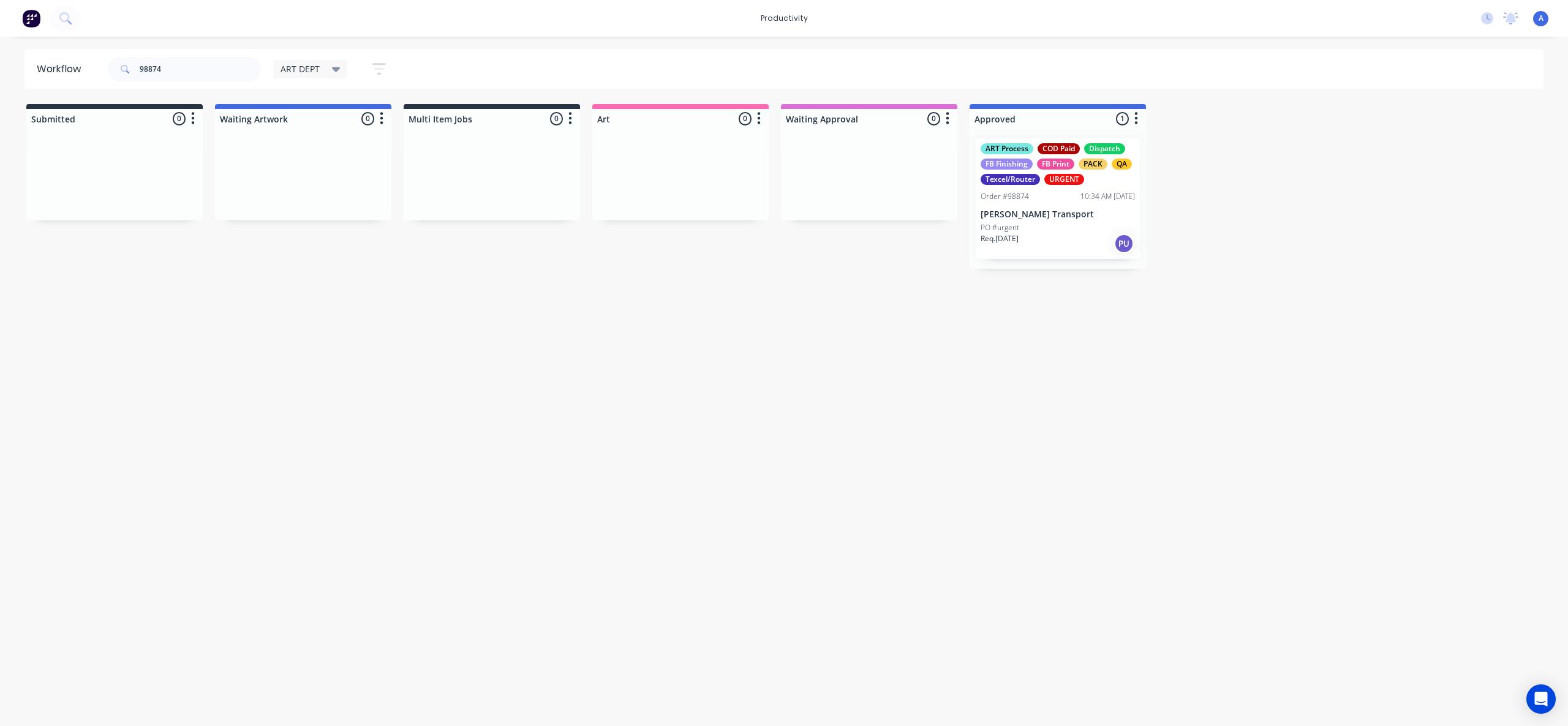
click at [1222, 446] on div "Workflow 98874 ART DEPT Save new view None edit ART DEPT (Default) edit Banner …" at bounding box center [784, 375] width 1568 height 653
click at [1066, 231] on div "PO #urgent" at bounding box center [1058, 227] width 154 height 11
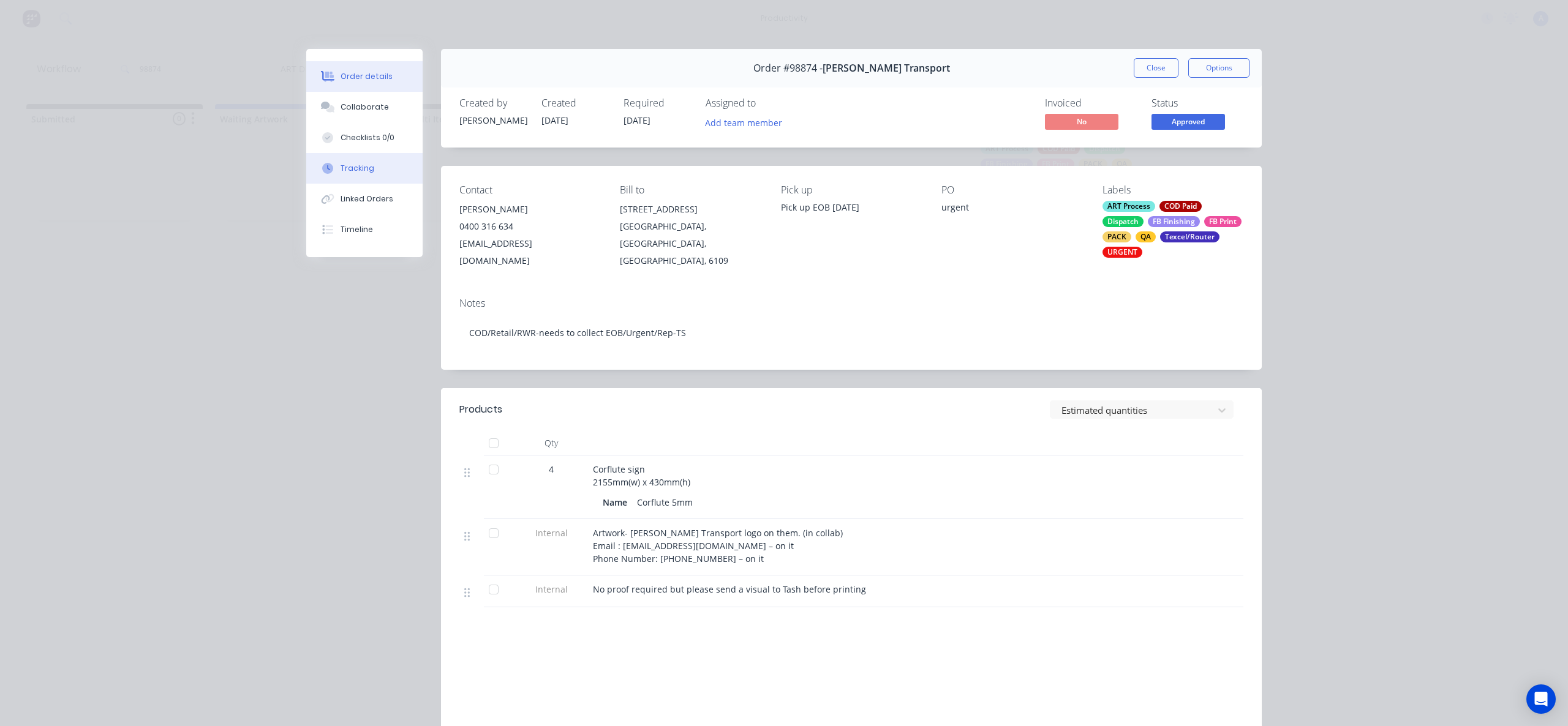
click at [352, 168] on div "Tracking" at bounding box center [358, 168] width 34 height 11
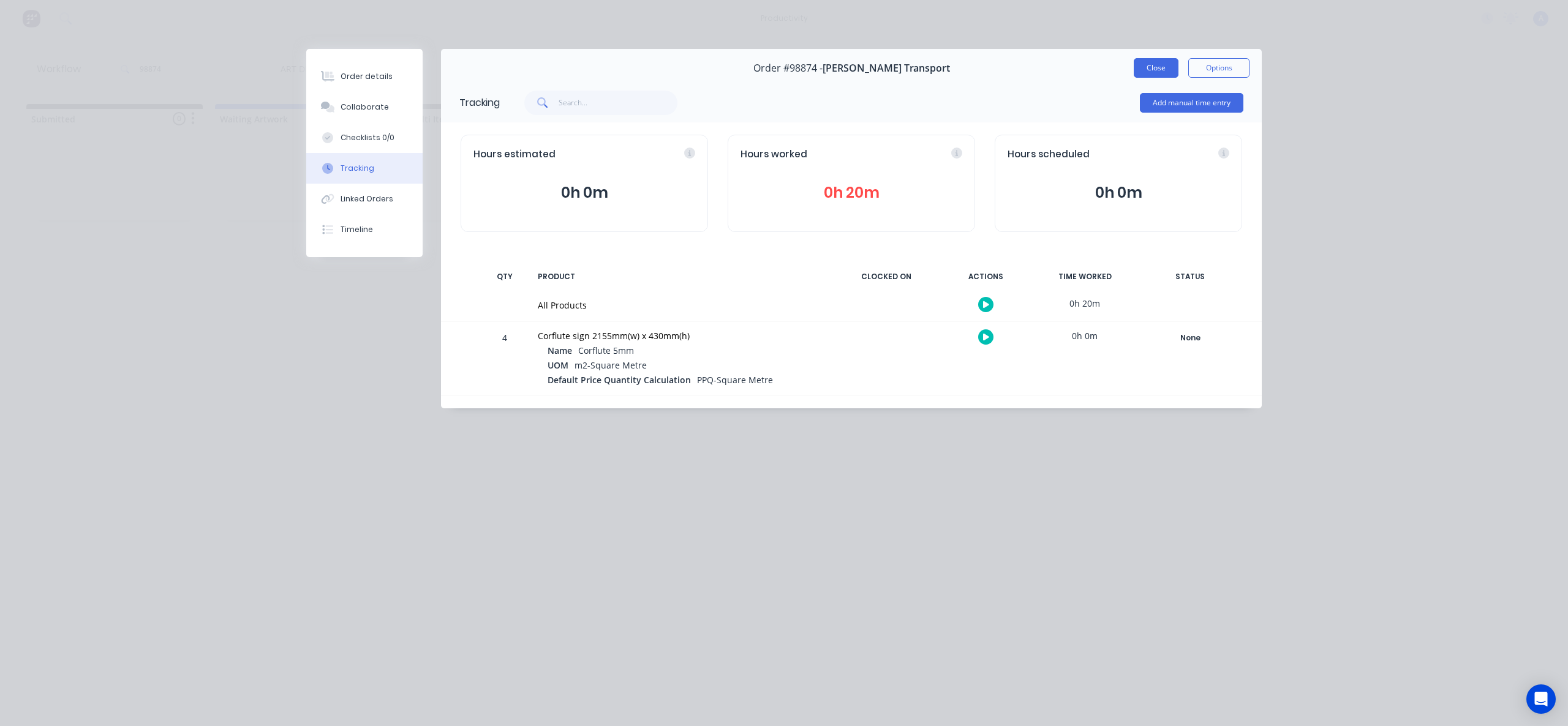
click at [1148, 70] on button "Close" at bounding box center [1156, 68] width 44 height 20
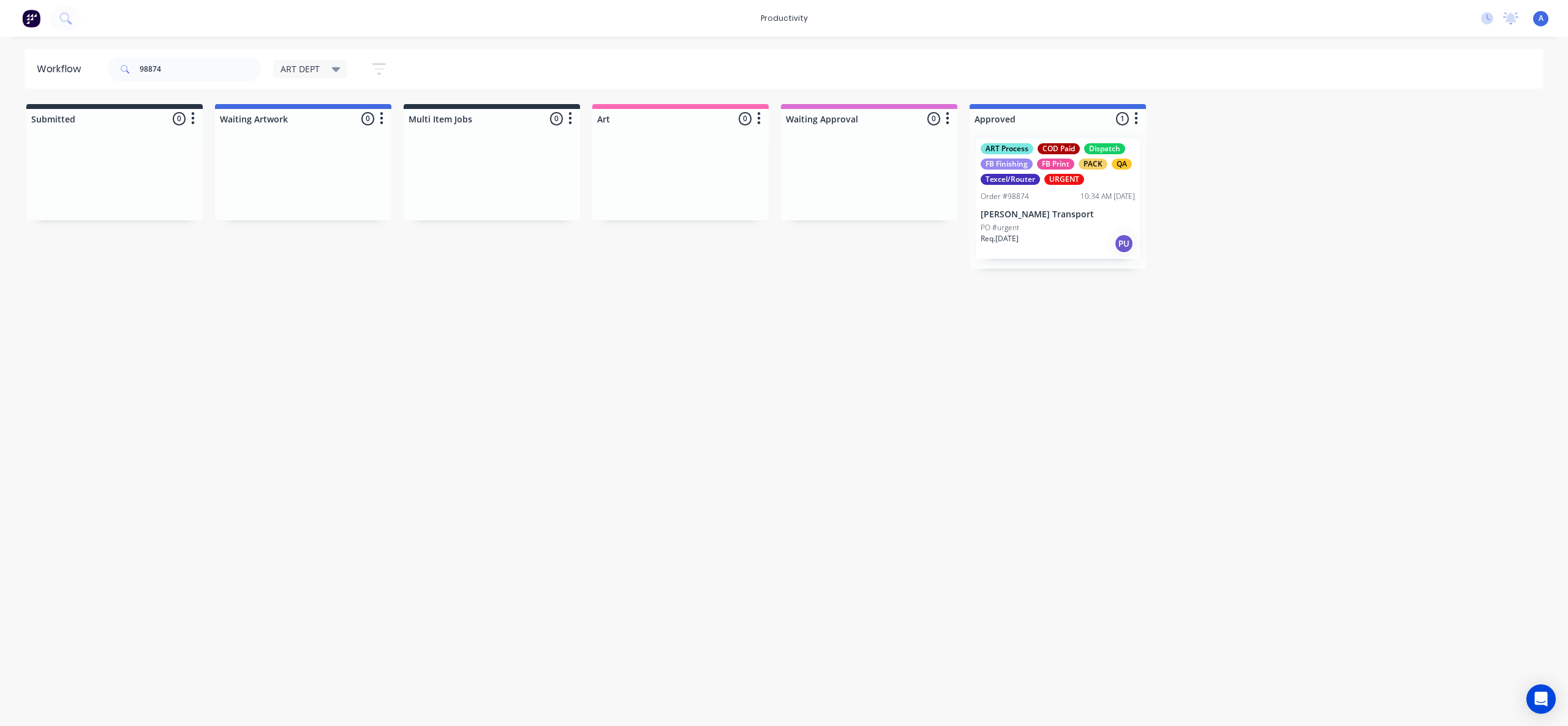
drag, startPoint x: 170, startPoint y: 67, endPoint x: 65, endPoint y: 68, distance: 105.0
click at [65, 68] on header "Workflow 98874 ART DEPT Save new view None edit ART DEPT (Default) edit Banner …" at bounding box center [784, 69] width 1520 height 40
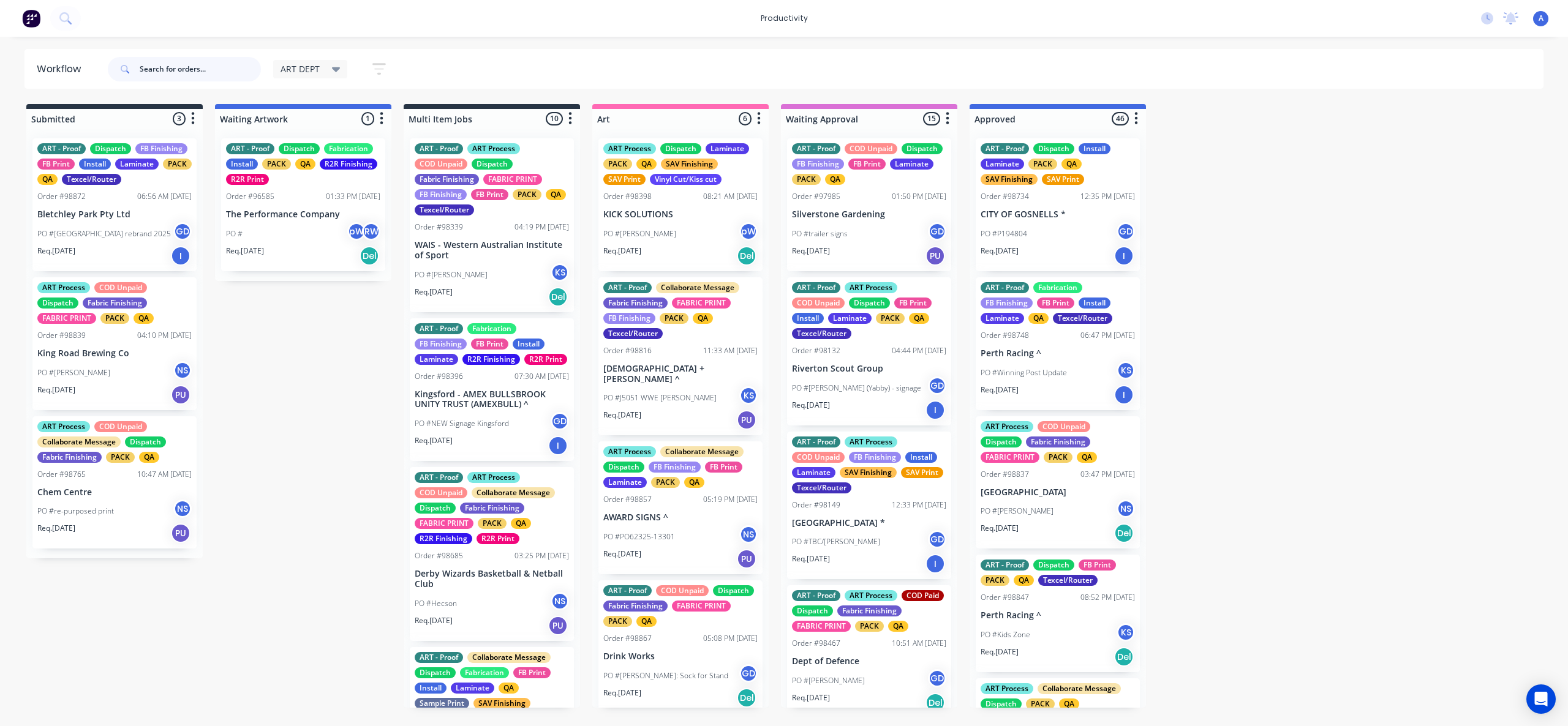
click at [208, 65] on input "text" at bounding box center [200, 69] width 122 height 25
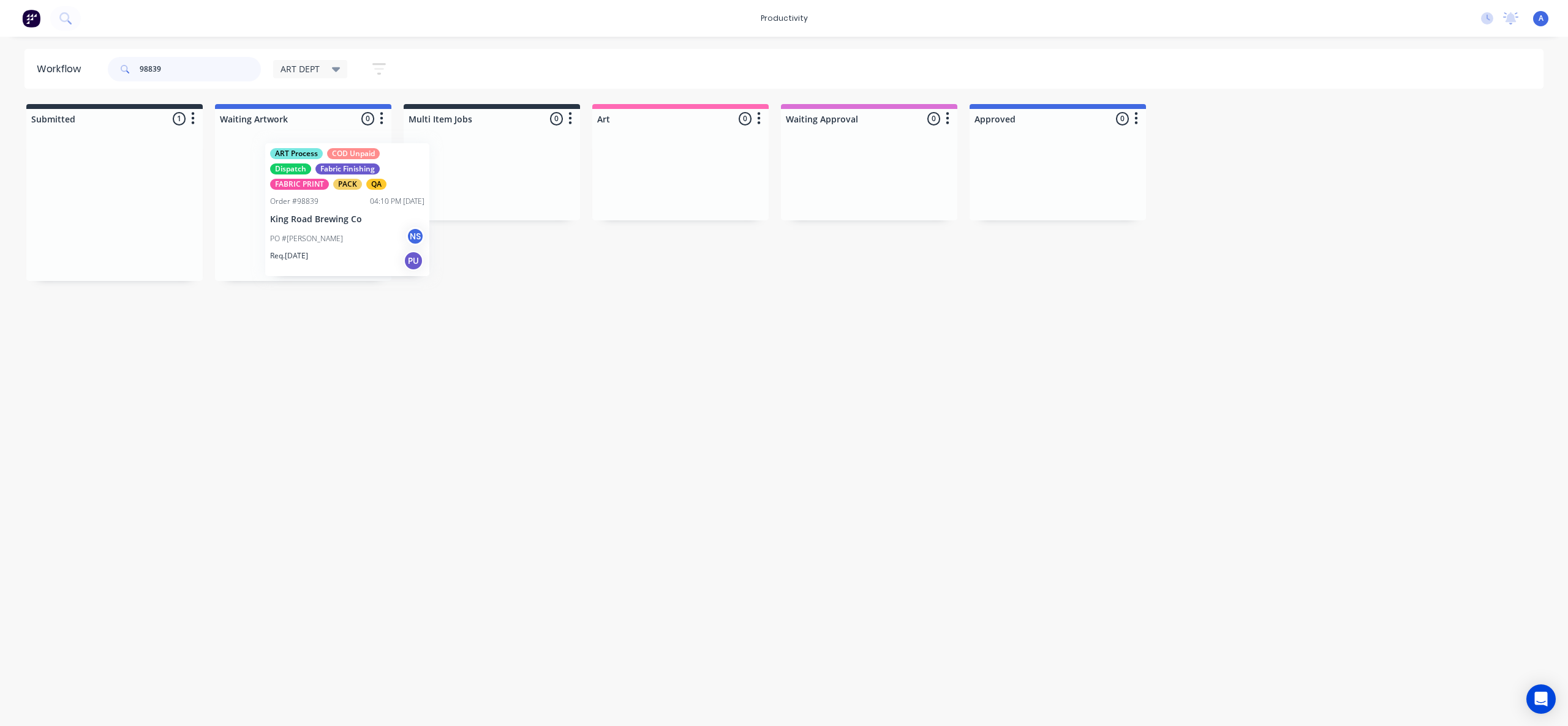
drag, startPoint x: 131, startPoint y: 227, endPoint x: 601, endPoint y: 231, distance: 470.0
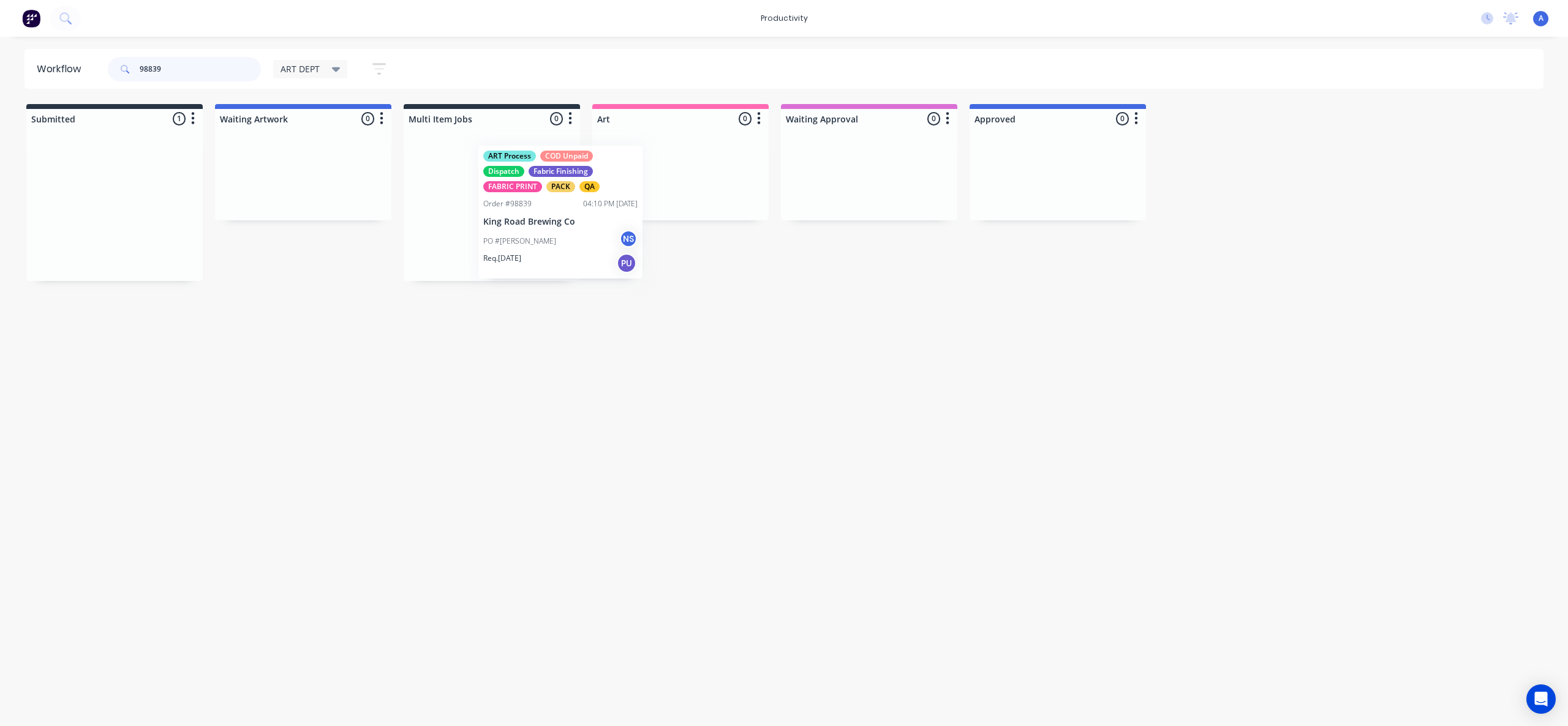
drag, startPoint x: 283, startPoint y: 246, endPoint x: 619, endPoint y: 232, distance: 336.3
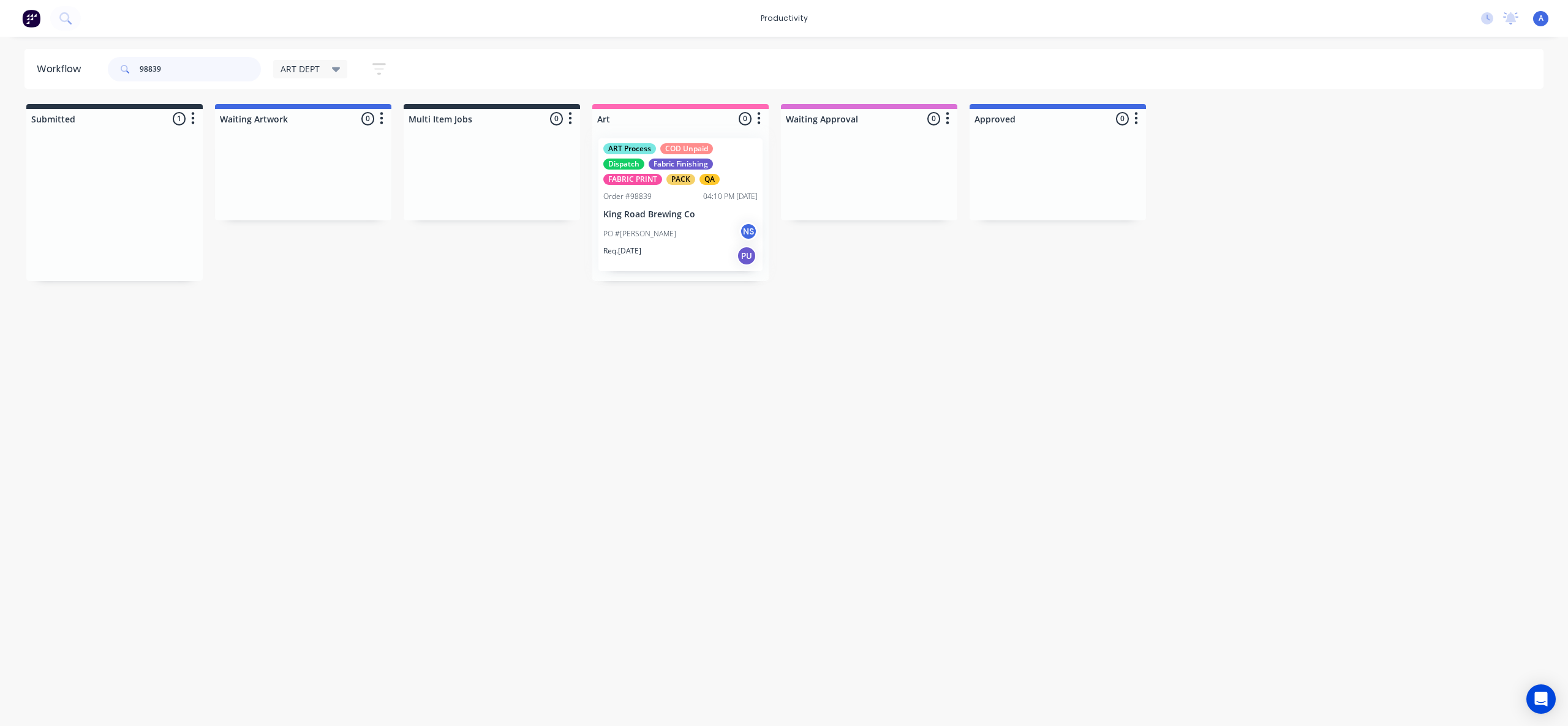
type input "98839"
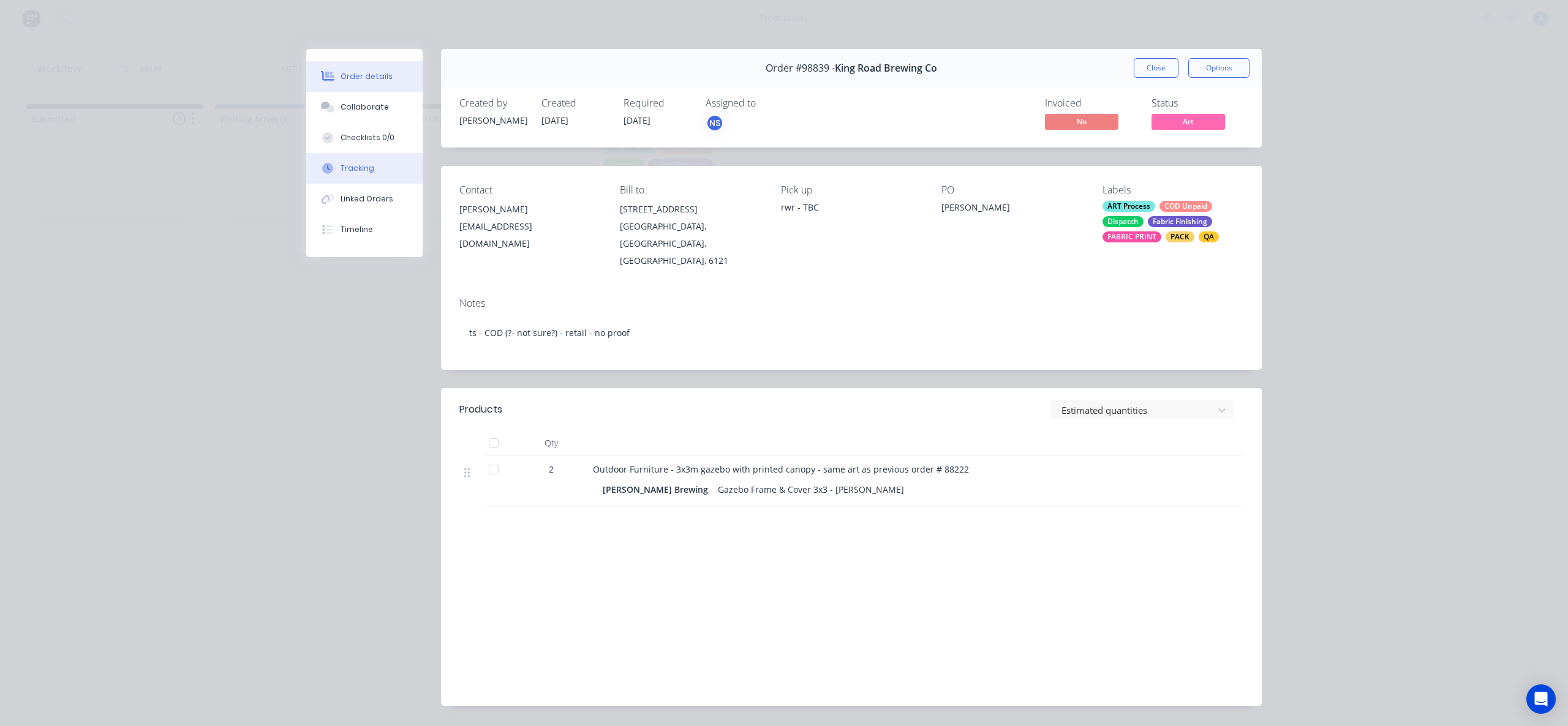
click at [344, 162] on button "Tracking" at bounding box center [365, 168] width 117 height 31
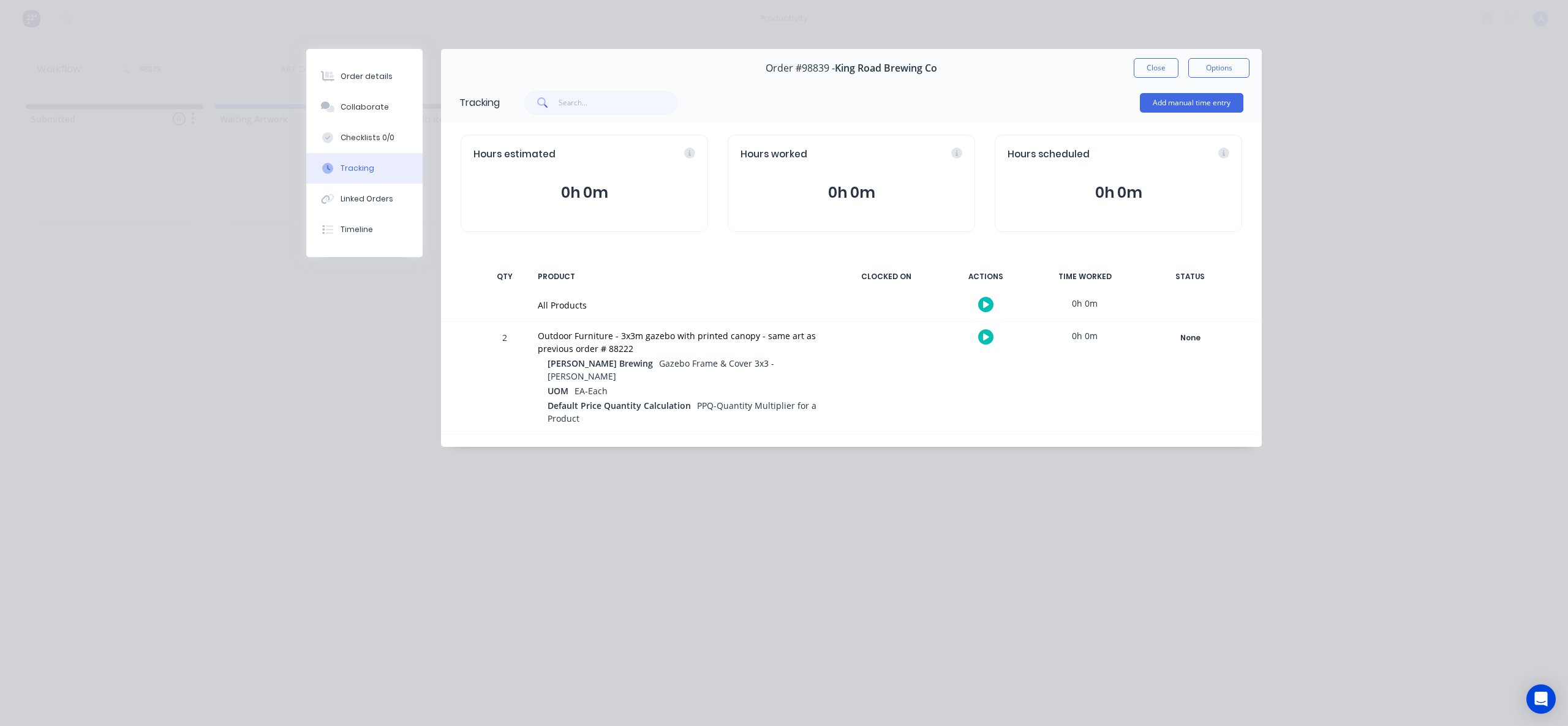
click at [983, 304] on icon "button" at bounding box center [986, 304] width 6 height 7
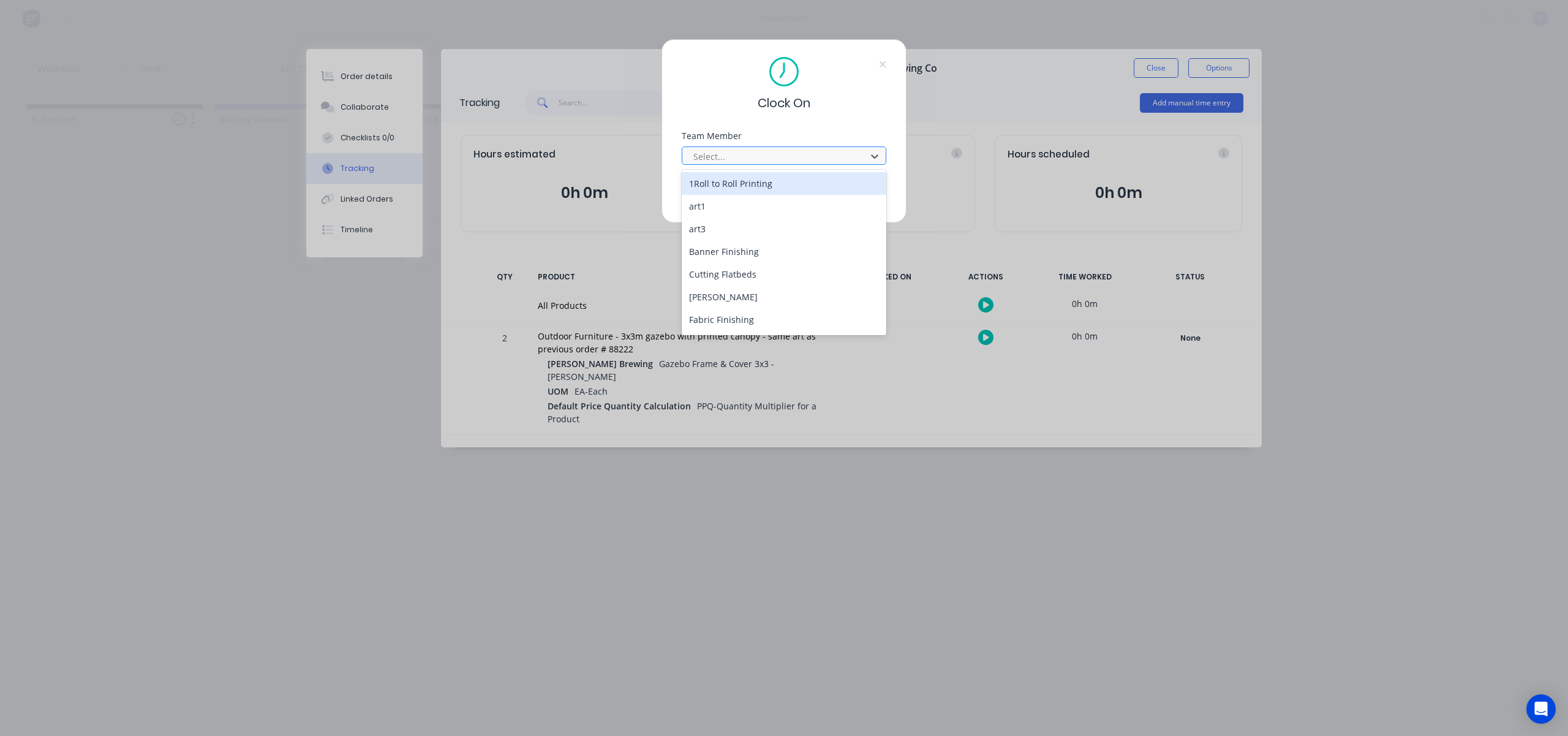
click at [831, 154] on div at bounding box center [777, 156] width 168 height 15
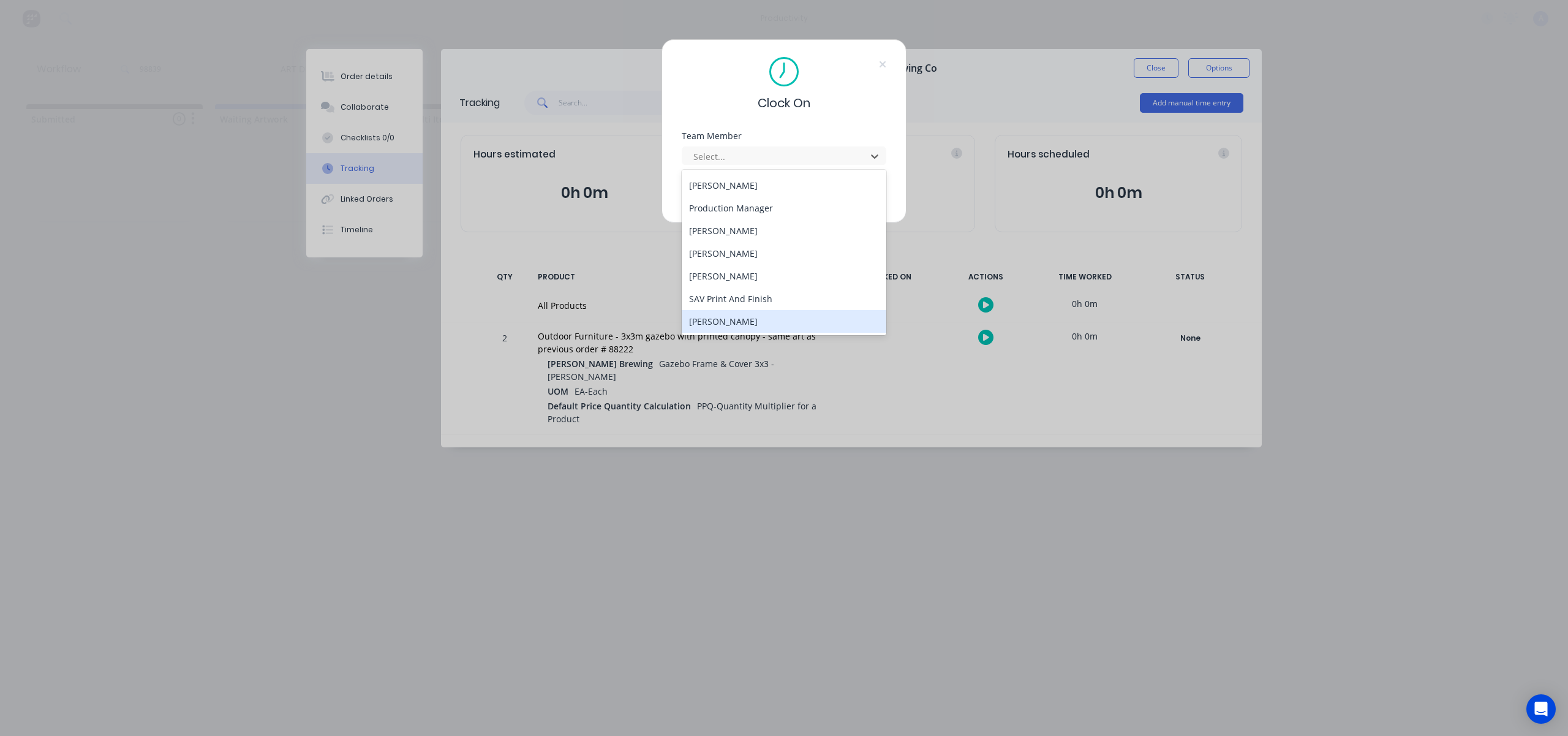
click at [739, 323] on div "[PERSON_NAME]" at bounding box center [784, 321] width 205 height 23
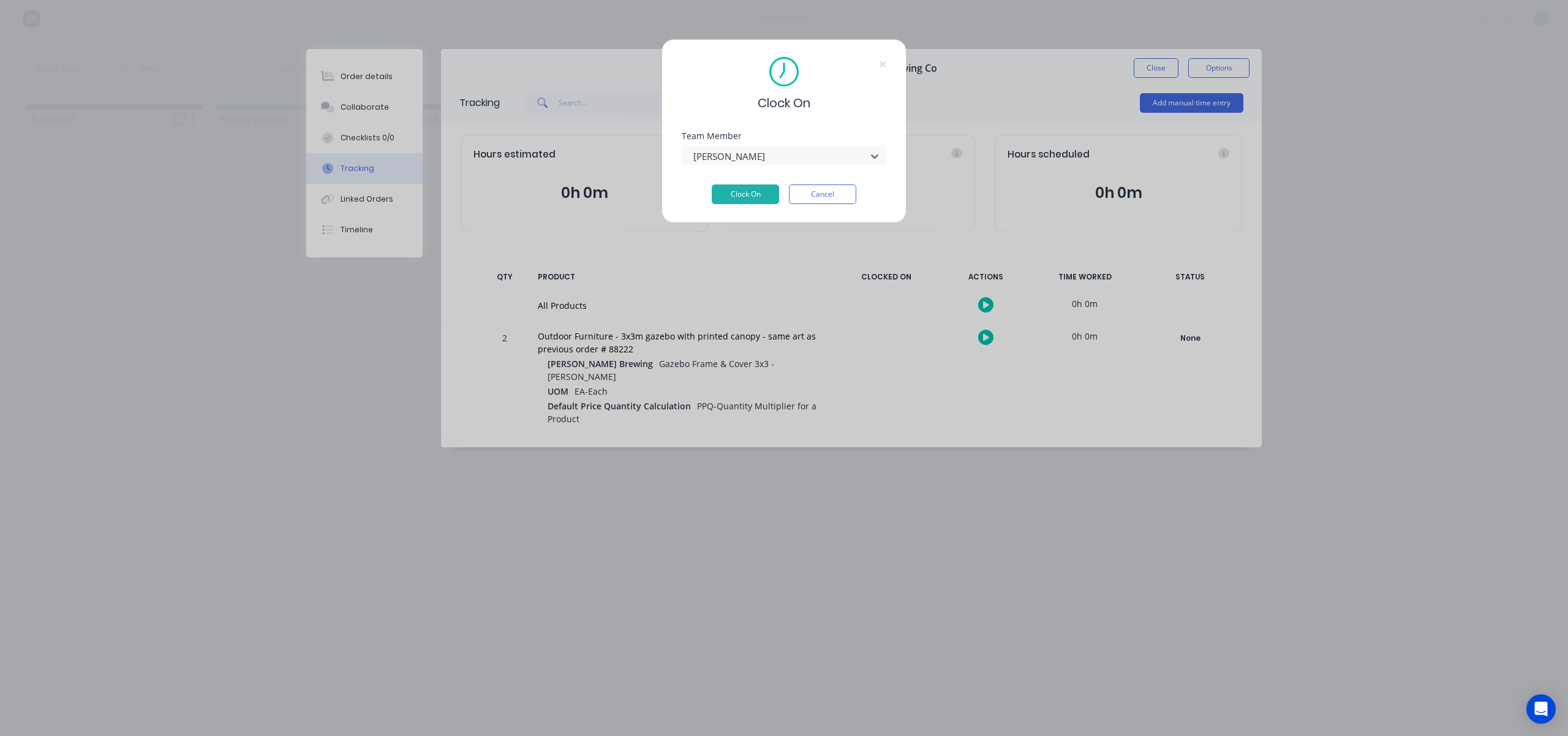
click at [747, 183] on div "Team Member option [PERSON_NAME], selected. [PERSON_NAME]" at bounding box center [784, 157] width 205 height 52
click at [752, 196] on button "Clock On" at bounding box center [745, 195] width 67 height 20
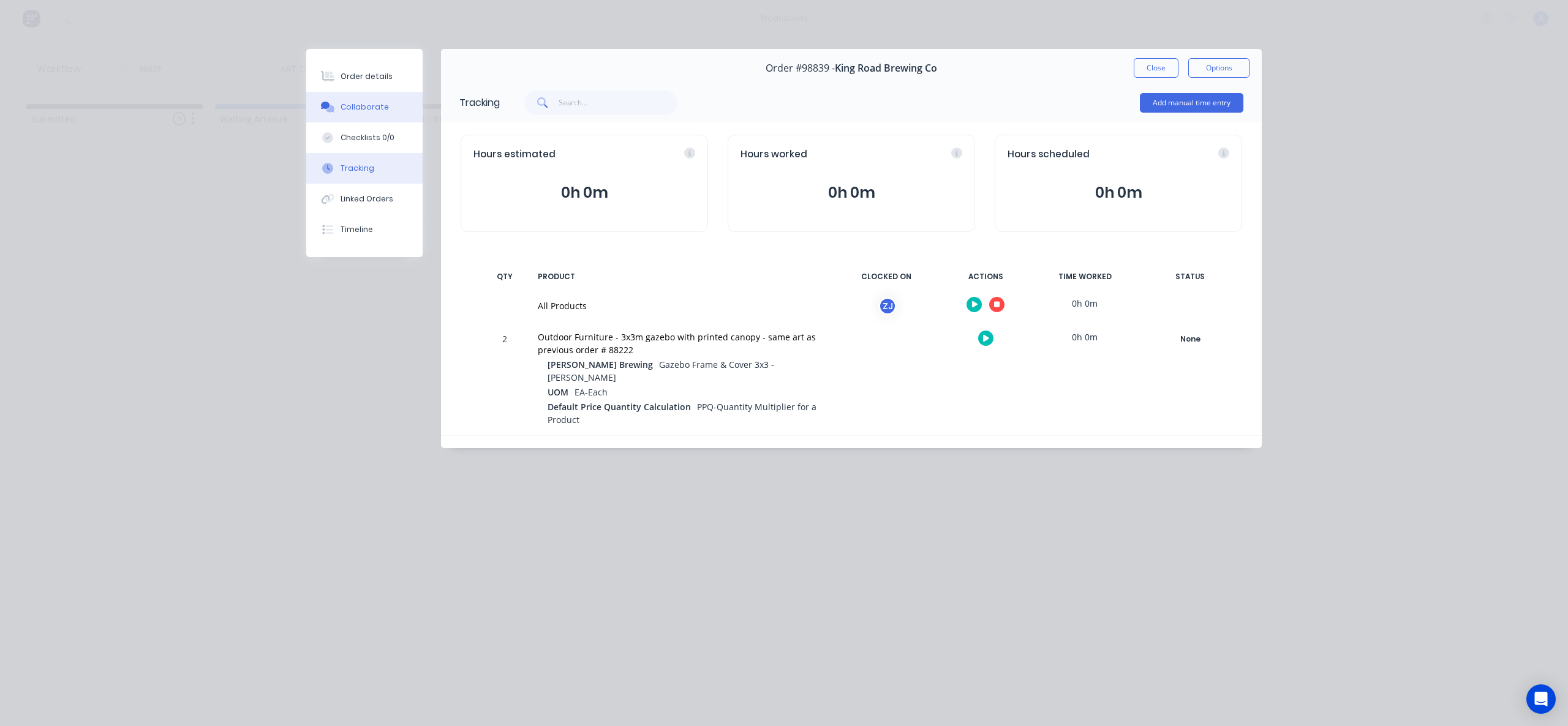
click at [381, 106] on div "Collaborate" at bounding box center [365, 107] width 48 height 11
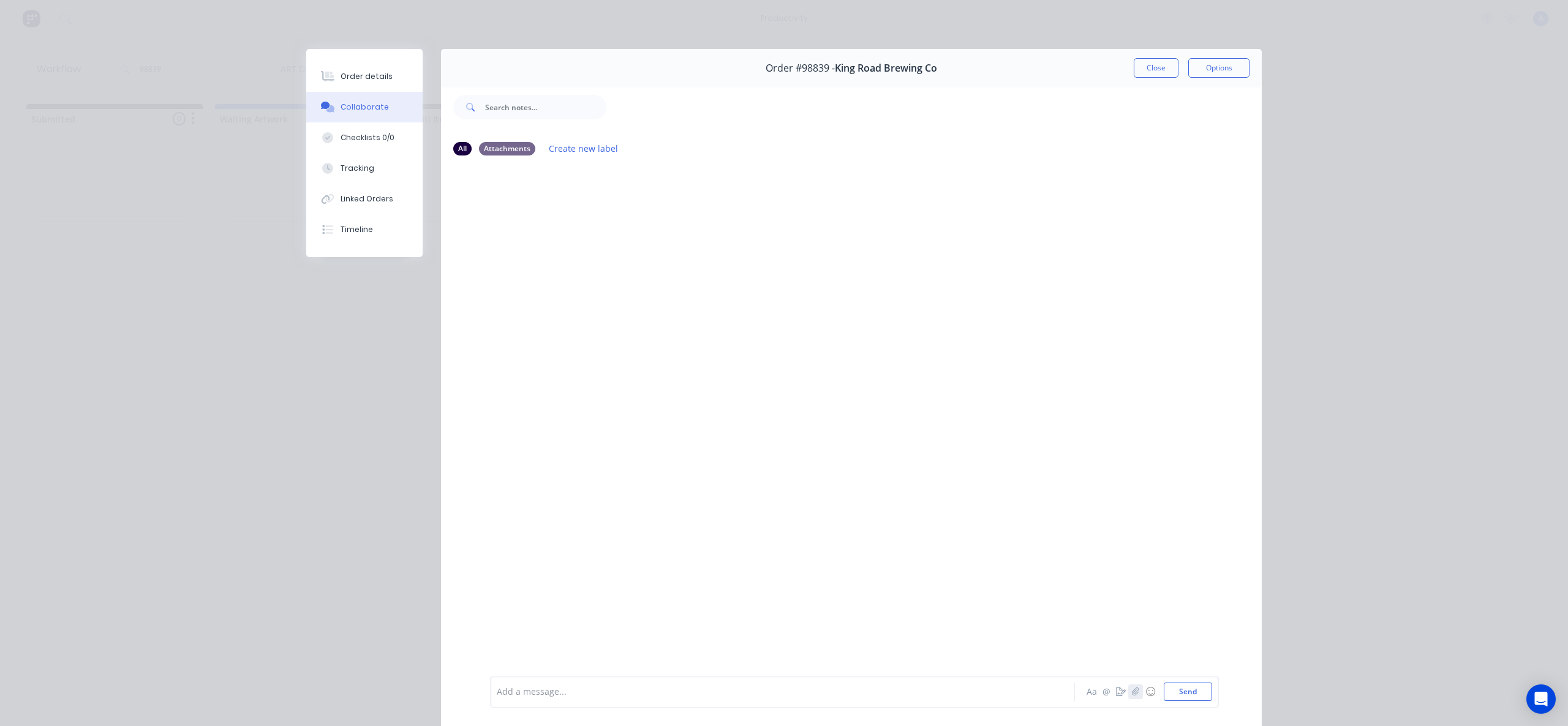
click at [1132, 694] on icon "button" at bounding box center [1135, 691] width 7 height 9
click at [1196, 693] on button "Send" at bounding box center [1188, 691] width 48 height 19
click at [1165, 67] on button "Close" at bounding box center [1156, 68] width 44 height 20
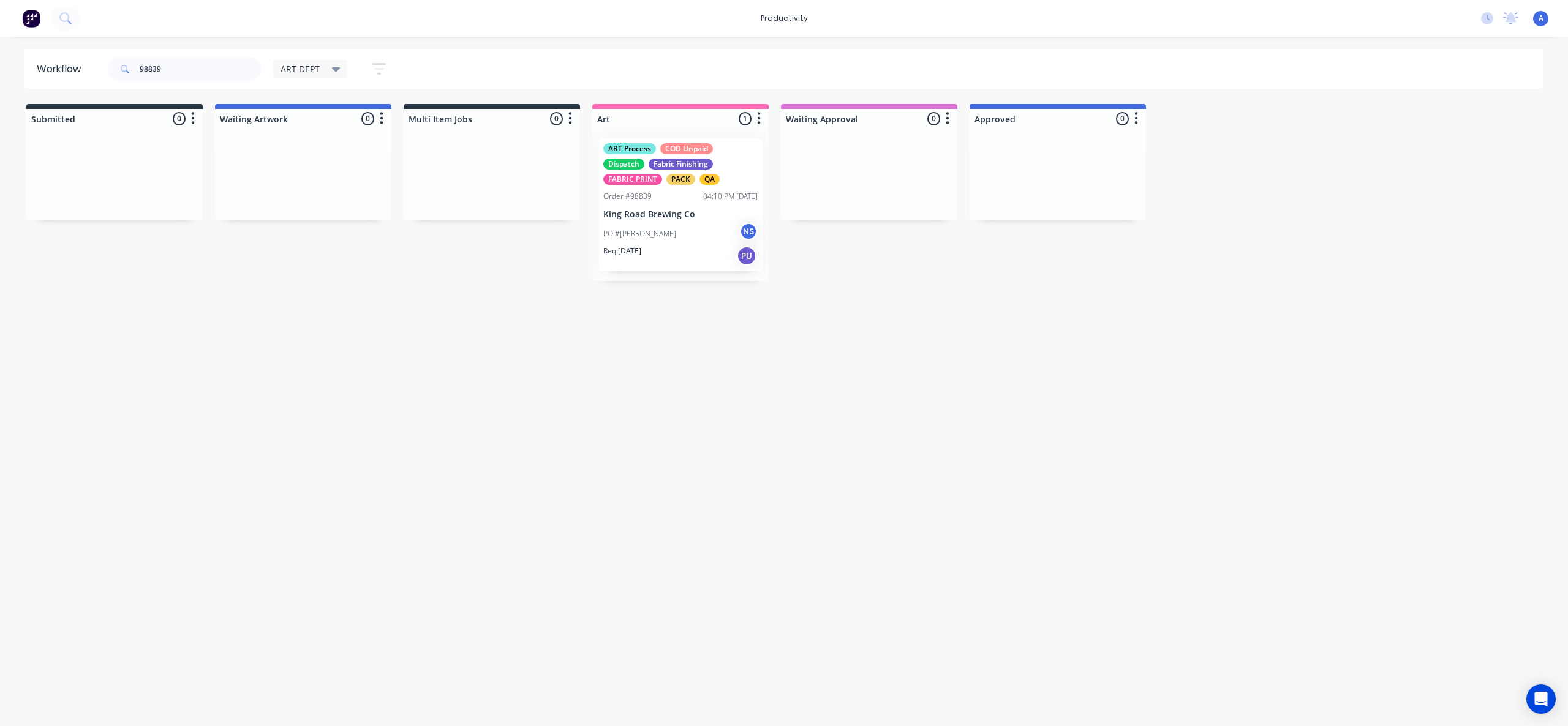
click at [1058, 516] on div "Workflow 98839 ART DEPT Save new view None edit ART DEPT (Default) edit Banner …" at bounding box center [784, 375] width 1568 height 653
click at [672, 238] on div "PO #[PERSON_NAME] NS" at bounding box center [681, 234] width 154 height 24
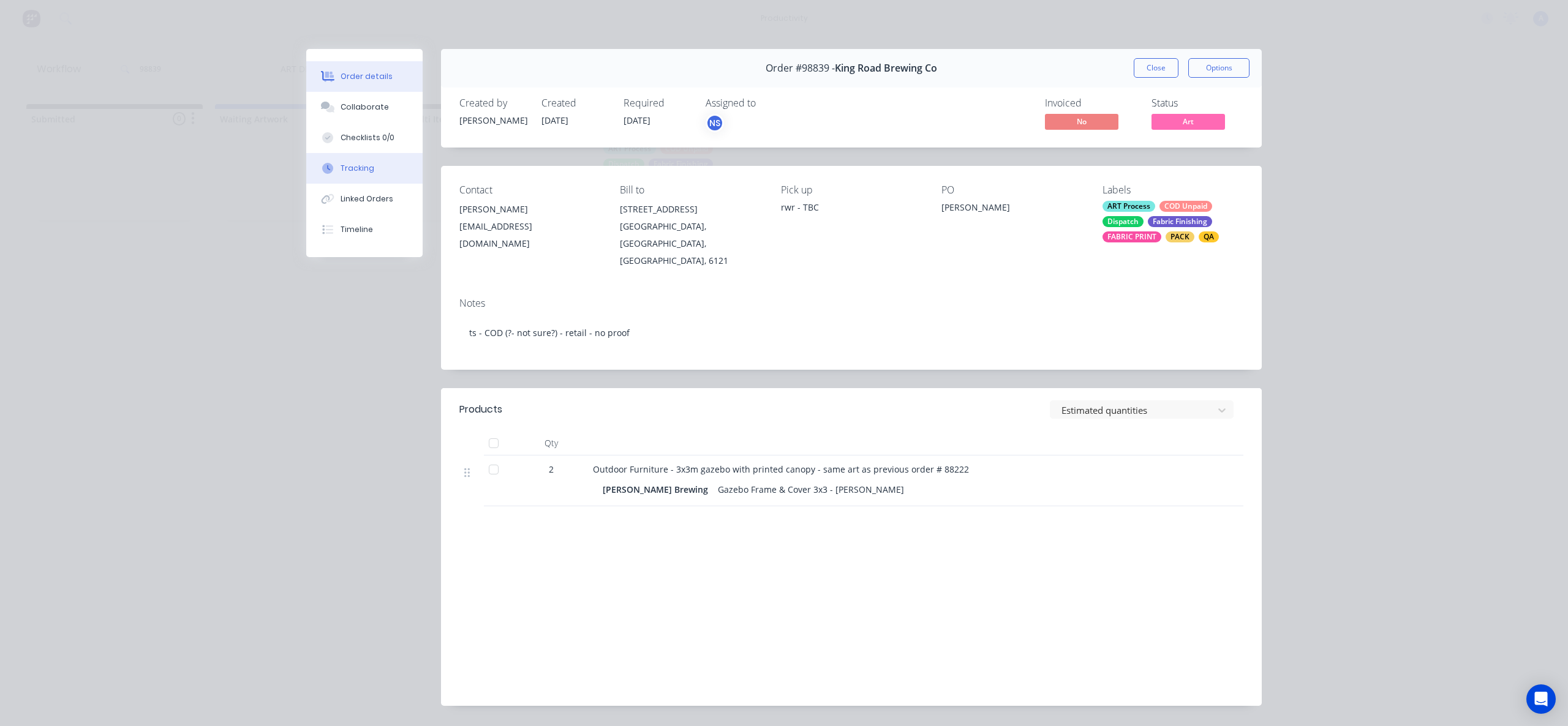
click at [356, 164] on div "Tracking" at bounding box center [358, 168] width 34 height 11
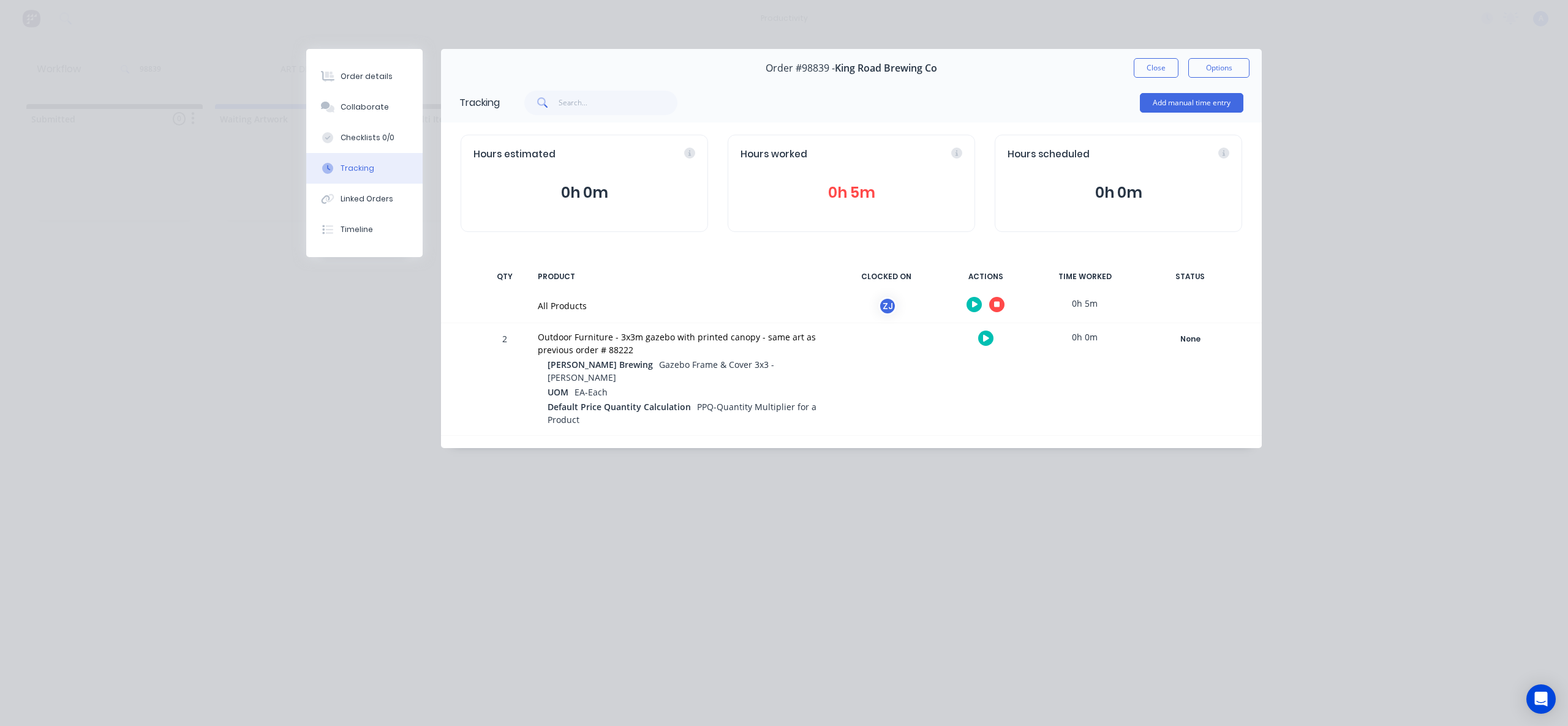
click at [992, 302] on button "button" at bounding box center [996, 304] width 15 height 15
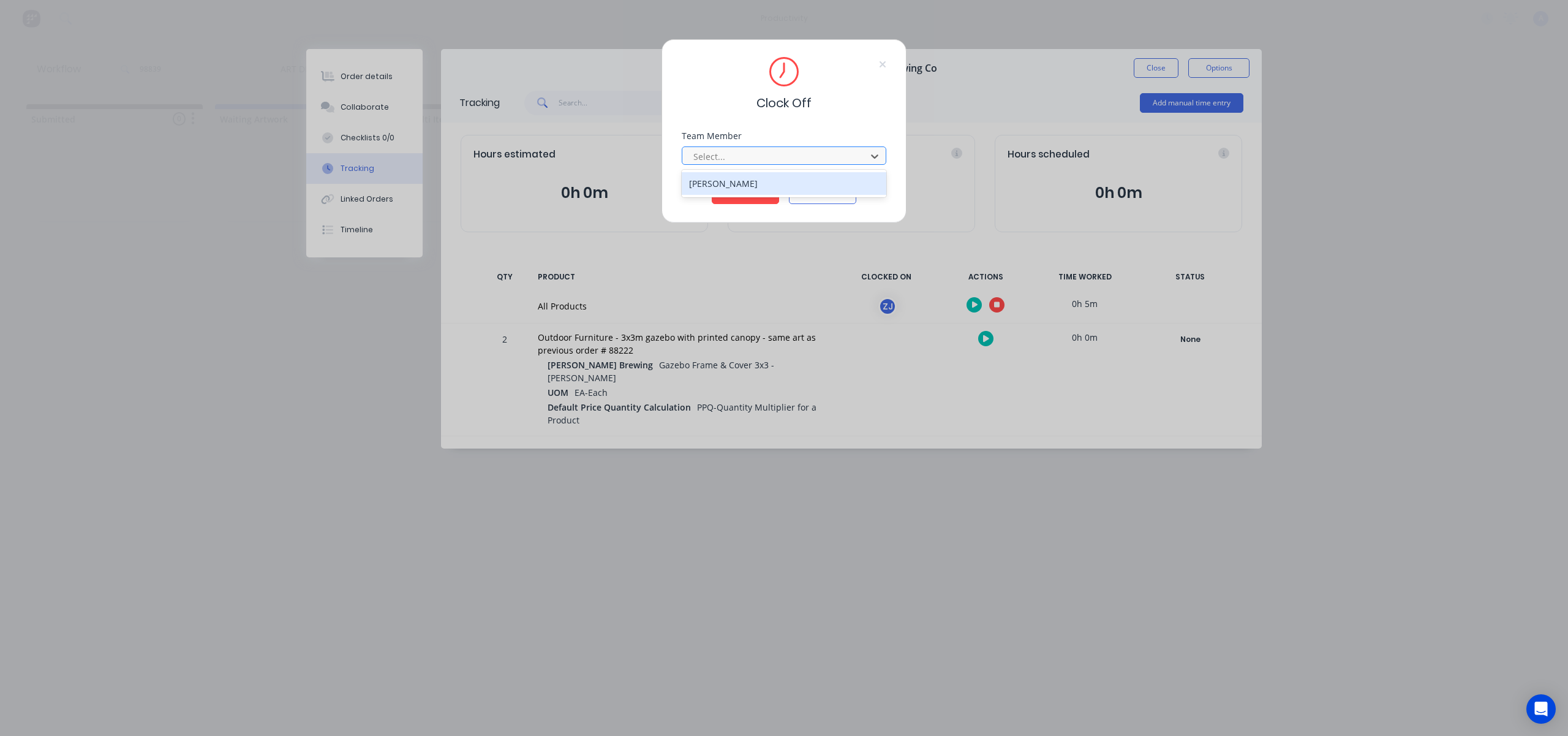
click at [813, 164] on div "Select..." at bounding box center [776, 156] width 175 height 19
click at [739, 180] on div "[PERSON_NAME]" at bounding box center [784, 183] width 205 height 23
click at [747, 192] on button "Clock Off" at bounding box center [745, 195] width 67 height 20
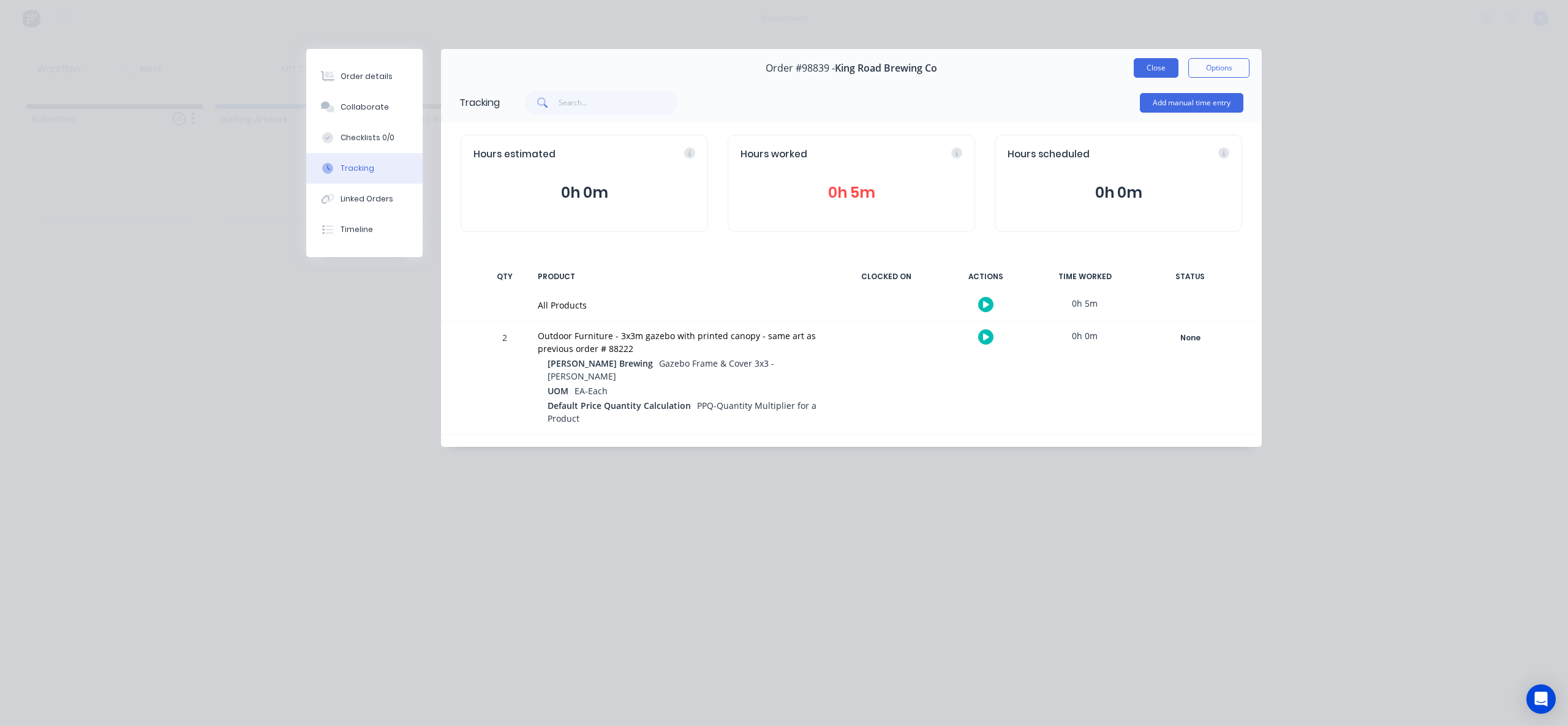
click at [1141, 61] on button "Close" at bounding box center [1156, 68] width 44 height 20
